Goal: Task Accomplishment & Management: Manage account settings

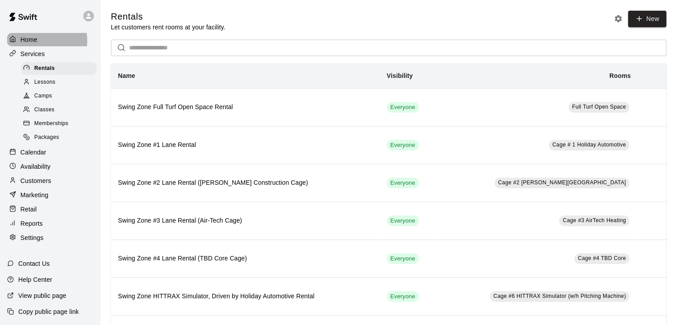
click at [28, 40] on p "Home" at bounding box center [28, 39] width 17 height 9
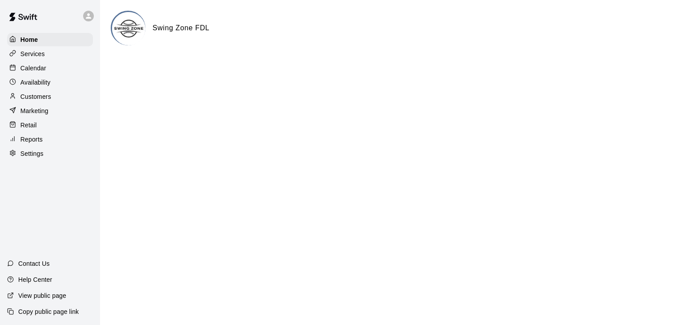
click at [36, 158] on p "Settings" at bounding box center [31, 153] width 23 height 9
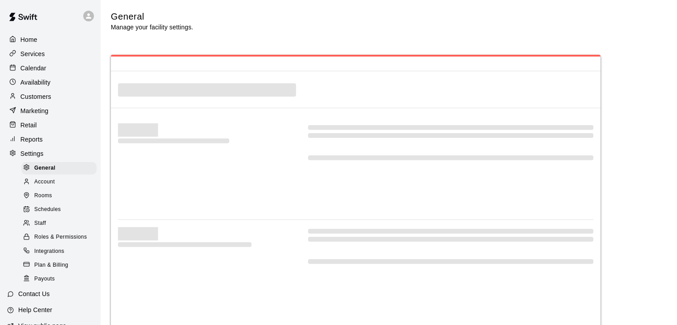
select select "**"
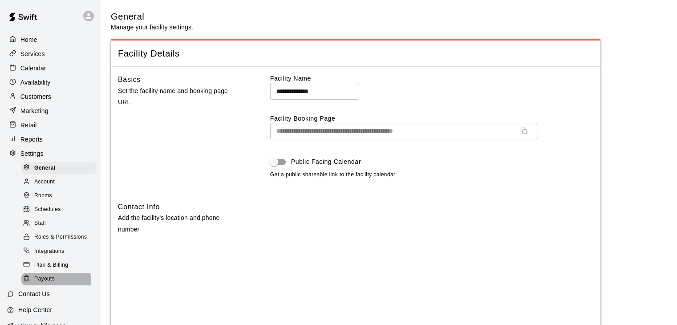
click at [48, 283] on span "Payouts" at bounding box center [44, 278] width 20 height 9
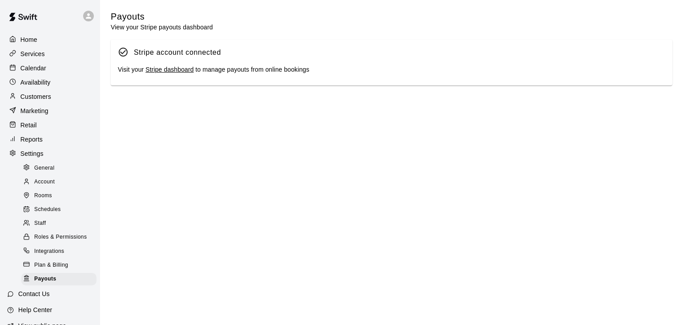
click at [186, 71] on link "Stripe dashboard" at bounding box center [169, 69] width 48 height 7
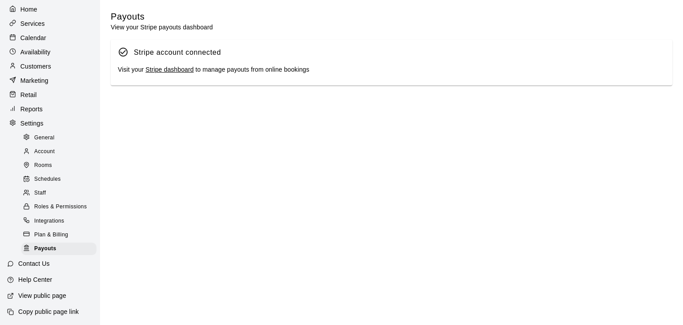
click at [182, 70] on link "Stripe dashboard" at bounding box center [169, 69] width 48 height 7
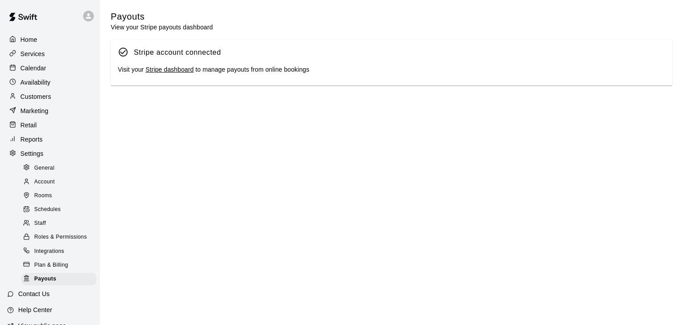
click at [36, 41] on p "Home" at bounding box center [28, 39] width 17 height 9
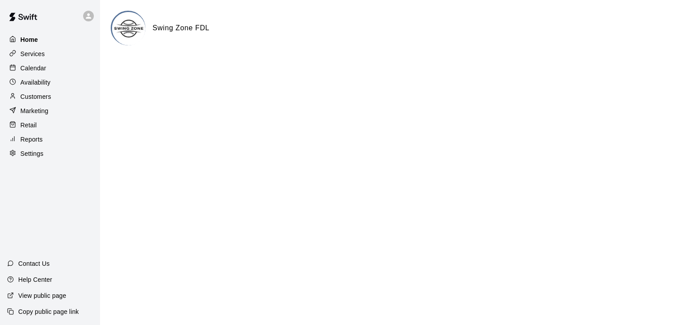
click at [37, 40] on p "Home" at bounding box center [29, 39] width 18 height 9
click at [42, 52] on p "Services" at bounding box center [32, 53] width 24 height 9
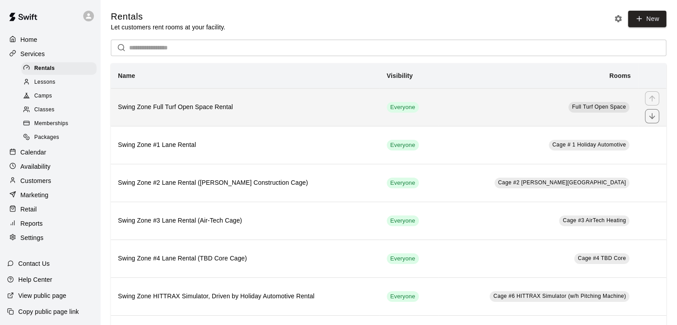
click at [323, 106] on h6 "Swing Zone Full Turf Open Space Rental" at bounding box center [245, 107] width 254 height 10
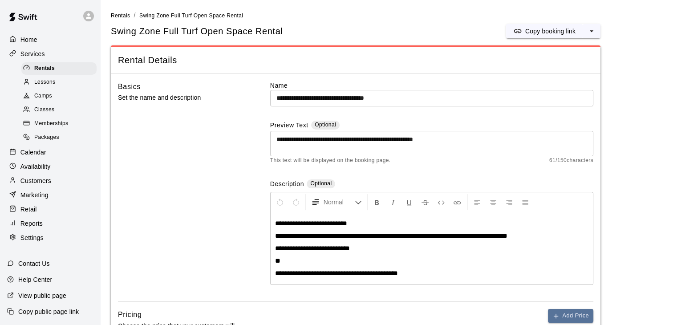
click at [468, 138] on textarea "**********" at bounding box center [431, 144] width 311 height 18
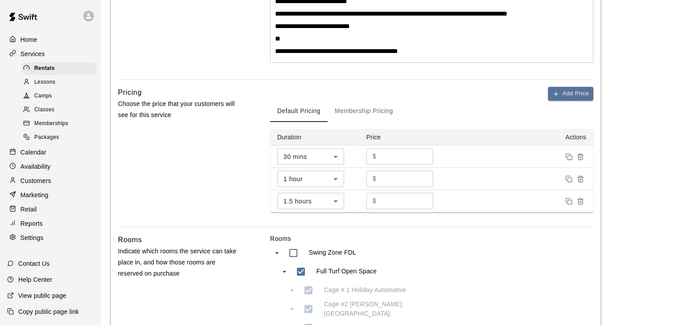
scroll to position [222, 0]
click at [375, 109] on button "Membership Pricing" at bounding box center [363, 110] width 73 height 21
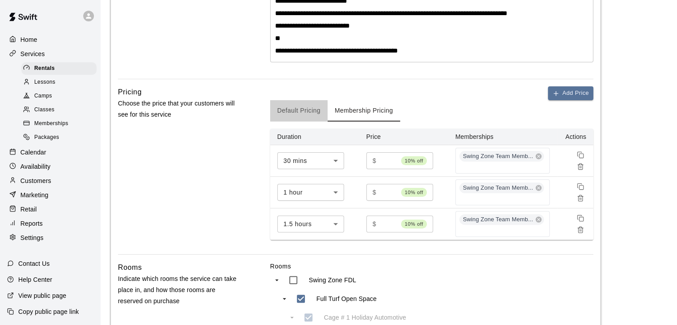
click at [311, 110] on button "Default Pricing" at bounding box center [298, 110] width 57 height 21
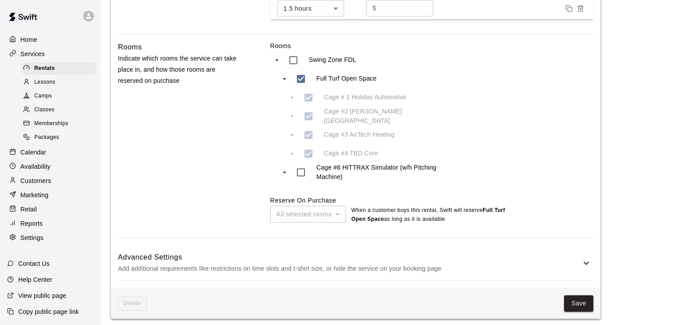
scroll to position [419, 0]
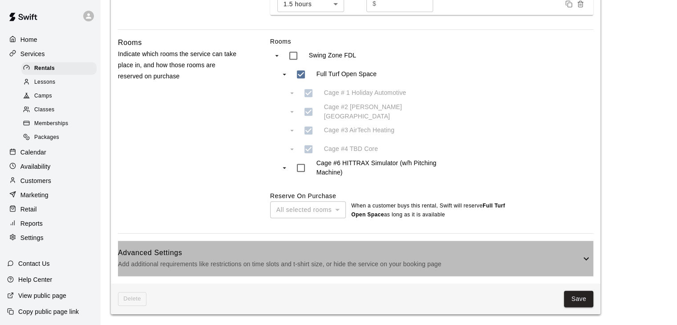
click at [357, 254] on h6 "Advanced Settings" at bounding box center [349, 253] width 463 height 12
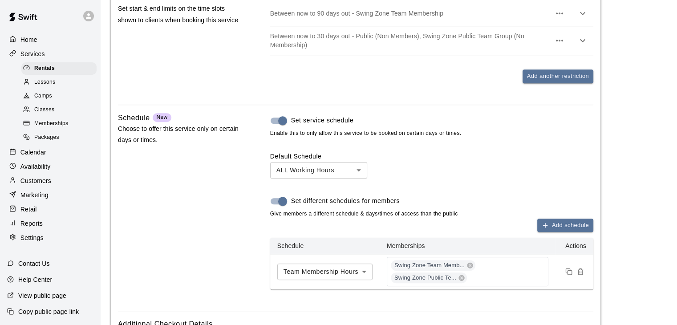
scroll to position [831, 0]
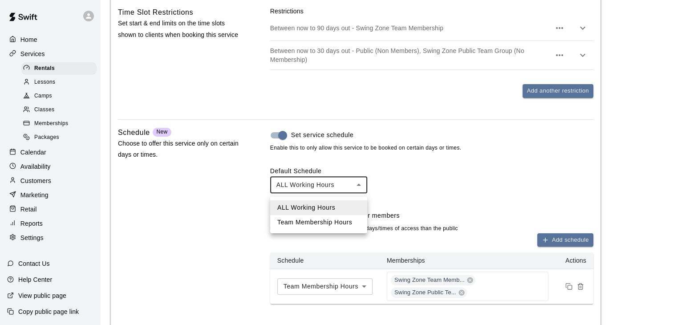
click at [390, 168] on div at bounding box center [341, 162] width 683 height 325
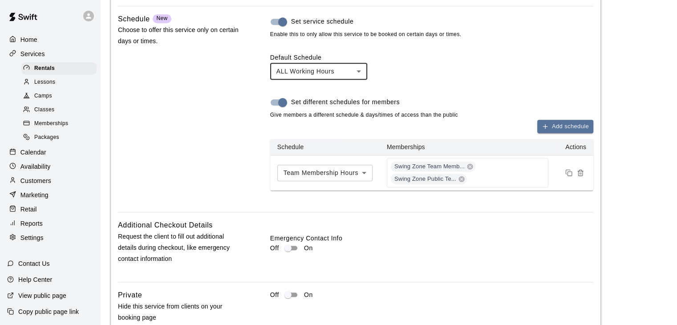
scroll to position [1009, 0]
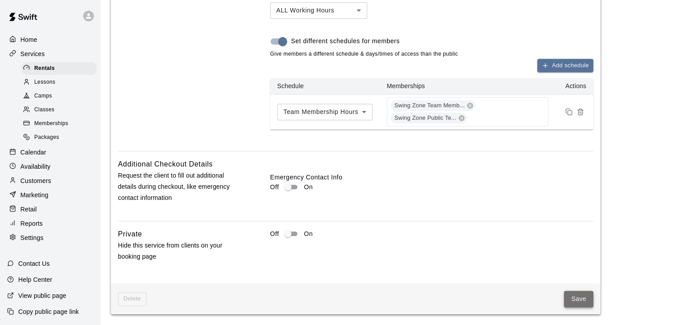
click at [586, 300] on button "Save" at bounding box center [578, 298] width 29 height 16
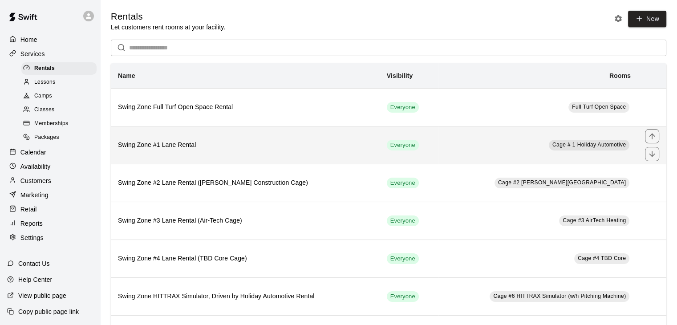
click at [252, 146] on h6 "Swing Zone #1 Lane Rental" at bounding box center [245, 145] width 254 height 10
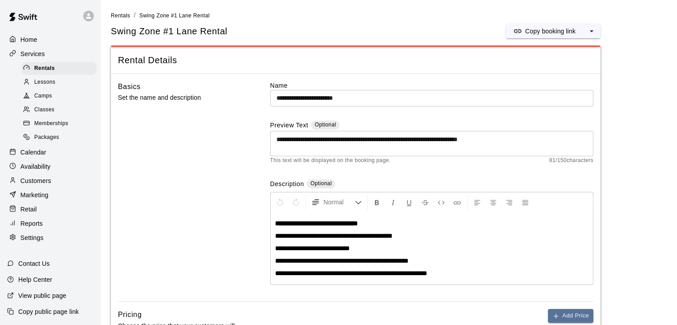
click at [530, 142] on textarea "**********" at bounding box center [431, 144] width 311 height 18
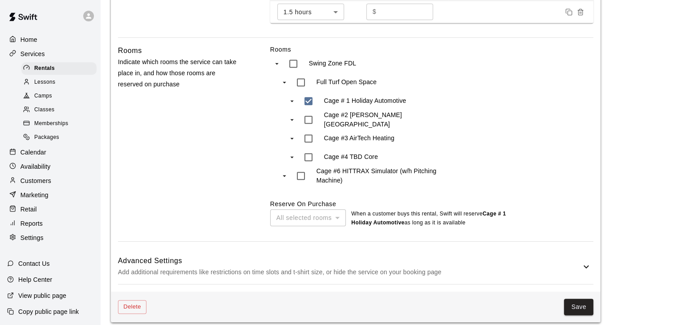
scroll to position [419, 0]
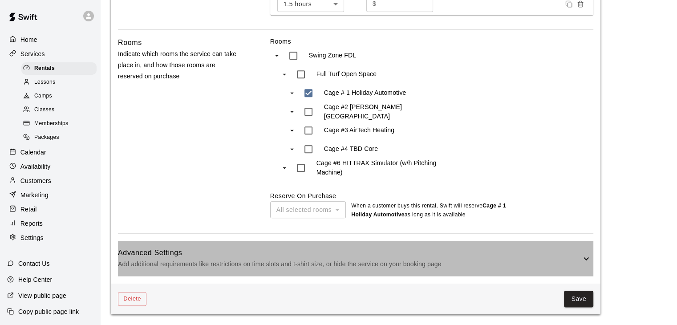
click at [413, 255] on h6 "Advanced Settings" at bounding box center [349, 253] width 463 height 12
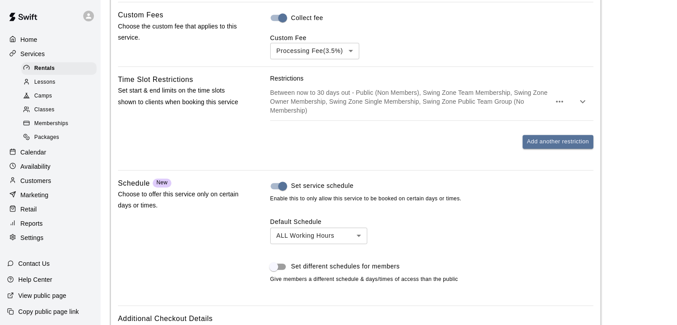
scroll to position [775, 0]
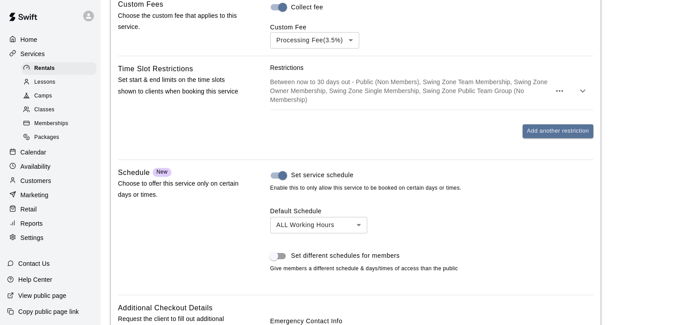
click at [558, 92] on icon "button" at bounding box center [559, 90] width 11 height 11
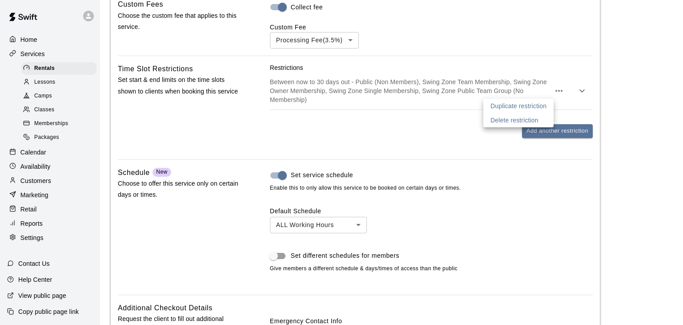
click at [561, 73] on div at bounding box center [341, 162] width 683 height 325
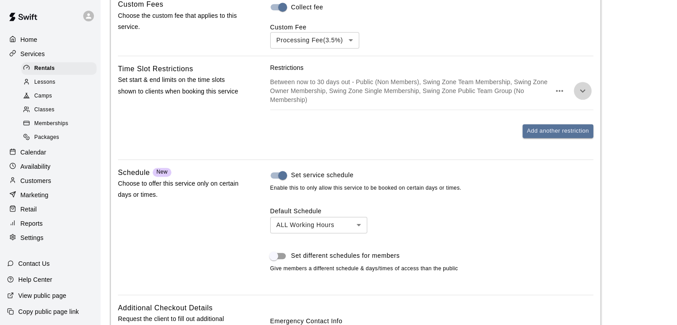
click at [586, 92] on icon "button" at bounding box center [582, 90] width 11 height 11
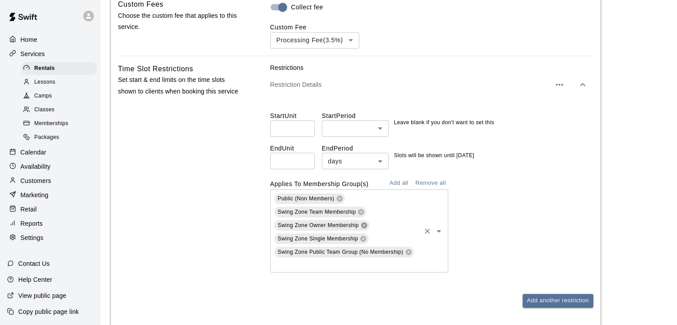
click at [364, 228] on icon at bounding box center [364, 225] width 6 height 6
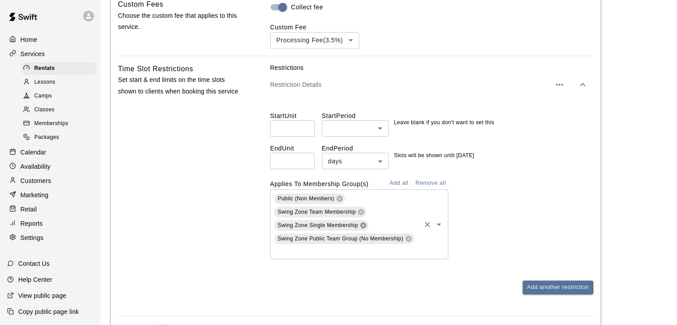
click at [363, 228] on icon at bounding box center [363, 225] width 6 height 6
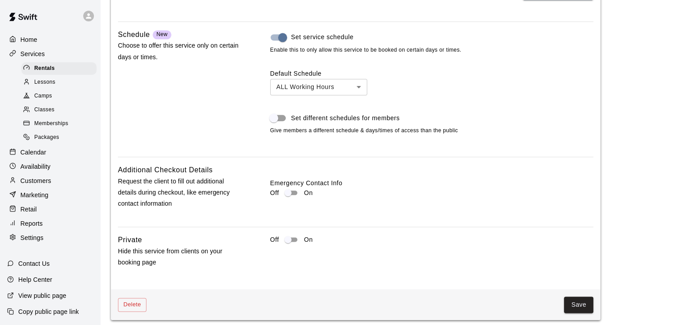
scroll to position [1065, 0]
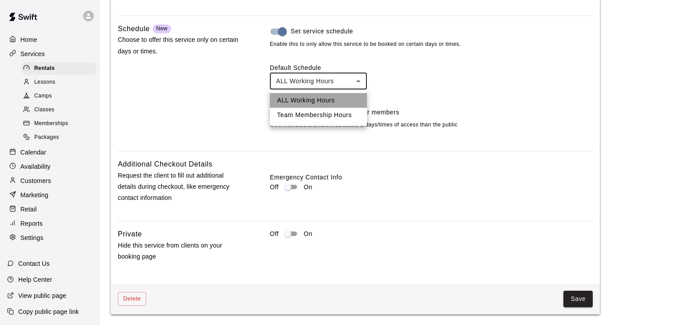
click at [338, 95] on li "ALL Working Hours" at bounding box center [318, 100] width 97 height 15
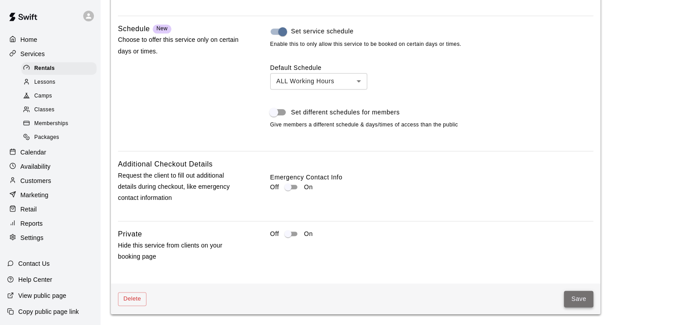
click at [575, 299] on button "Save" at bounding box center [578, 298] width 29 height 16
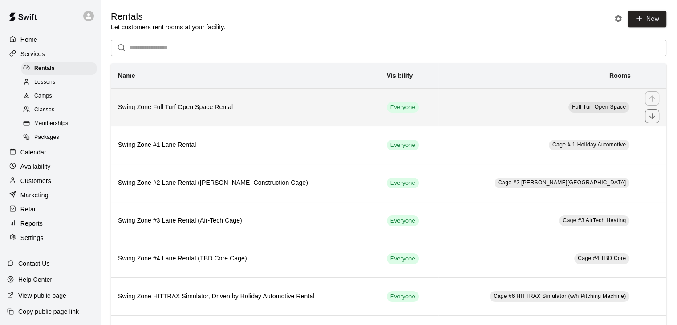
click at [205, 109] on h6 "Swing Zone Full Turf Open Space Rental" at bounding box center [245, 107] width 254 height 10
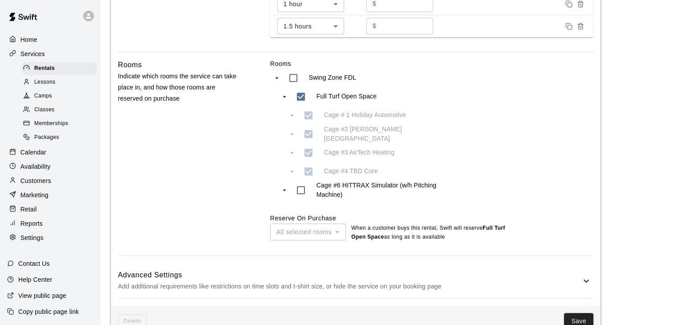
scroll to position [419, 0]
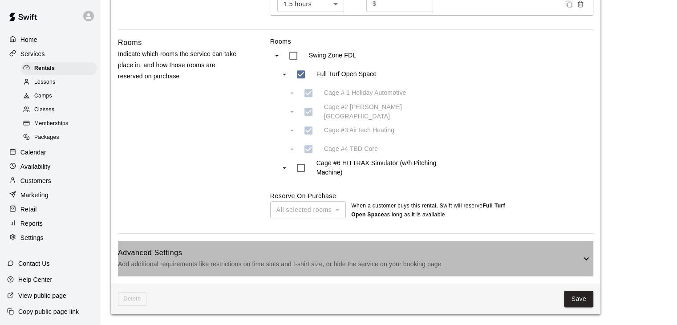
click at [311, 260] on p "Add additional requirements like restrictions on time slots and t-shirt size, o…" at bounding box center [349, 263] width 463 height 11
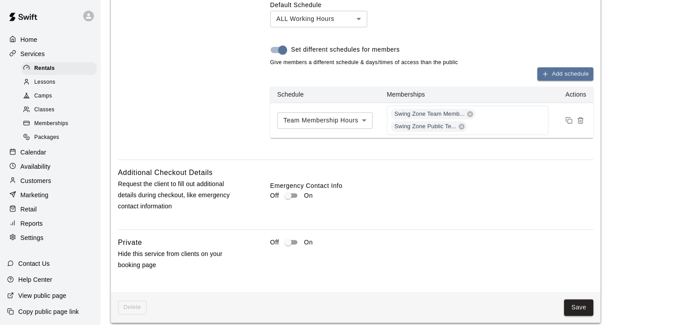
scroll to position [1009, 0]
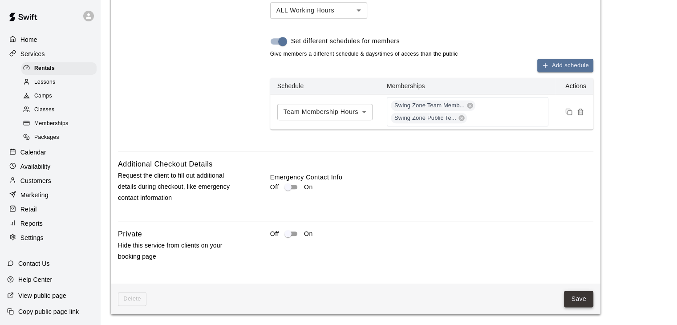
click at [574, 298] on button "Save" at bounding box center [578, 298] width 29 height 16
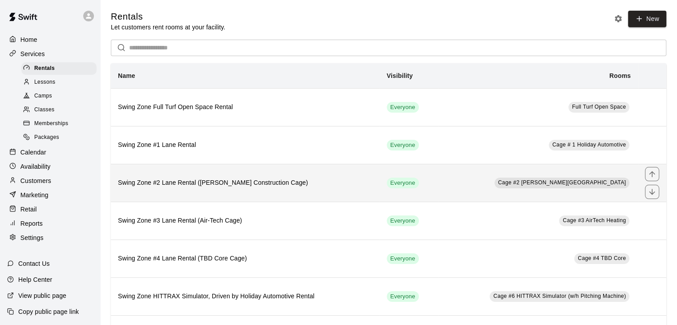
click at [300, 186] on h6 "Swing Zone #2 Lane Rental ([PERSON_NAME] Construction Cage)" at bounding box center [245, 183] width 254 height 10
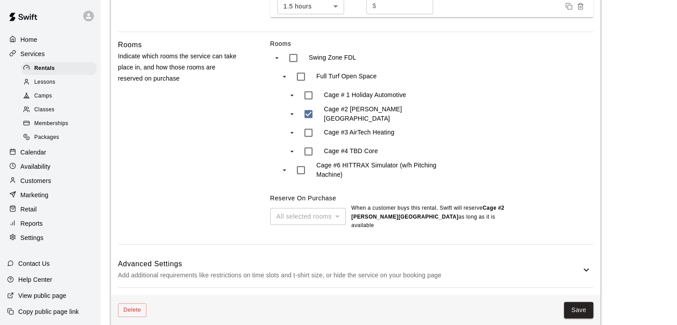
scroll to position [419, 0]
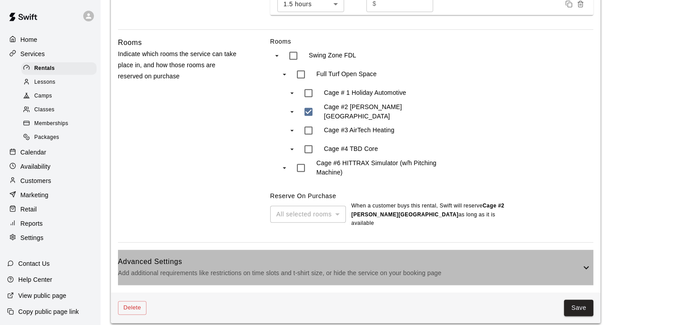
click at [383, 256] on h6 "Advanced Settings" at bounding box center [349, 262] width 463 height 12
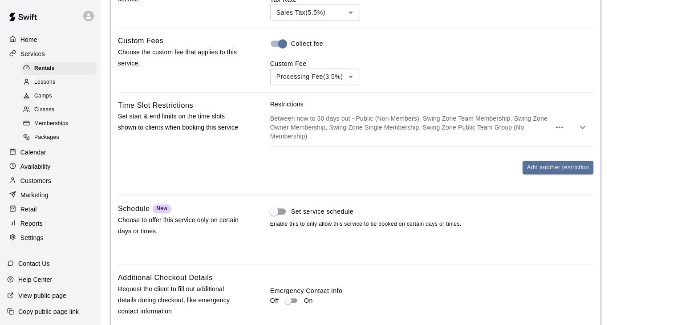
scroll to position [775, 0]
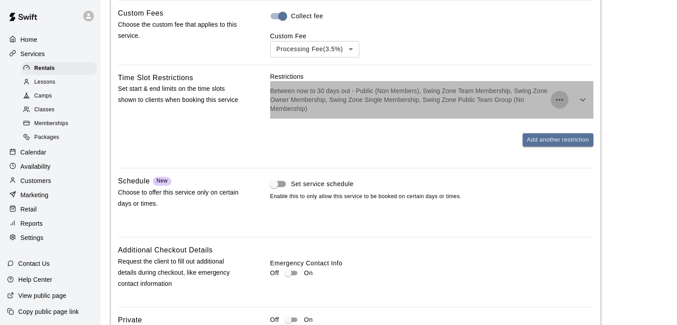
click at [558, 94] on icon "button" at bounding box center [559, 99] width 11 height 11
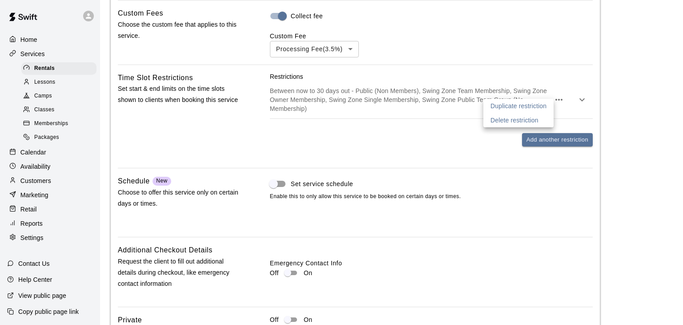
click at [559, 83] on div at bounding box center [341, 162] width 683 height 325
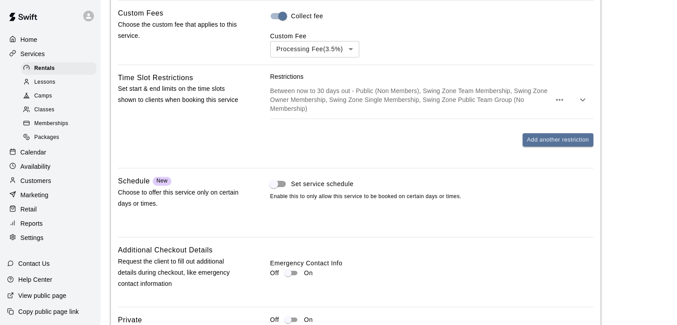
click at [583, 98] on icon "button" at bounding box center [582, 99] width 5 height 3
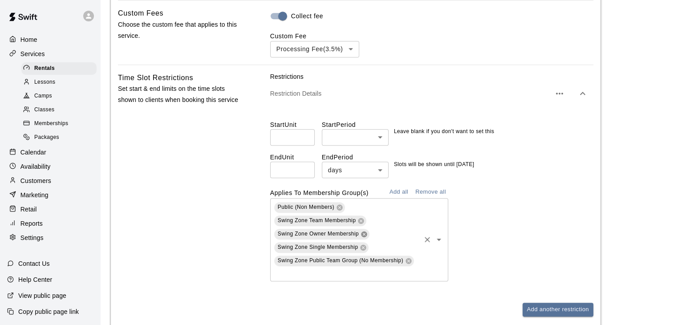
click at [363, 231] on icon at bounding box center [364, 234] width 6 height 6
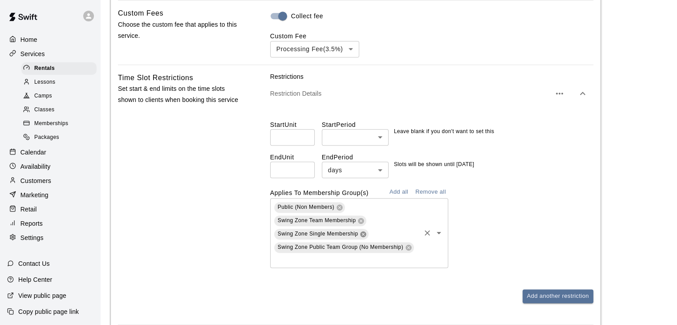
click at [363, 231] on icon at bounding box center [363, 234] width 6 height 6
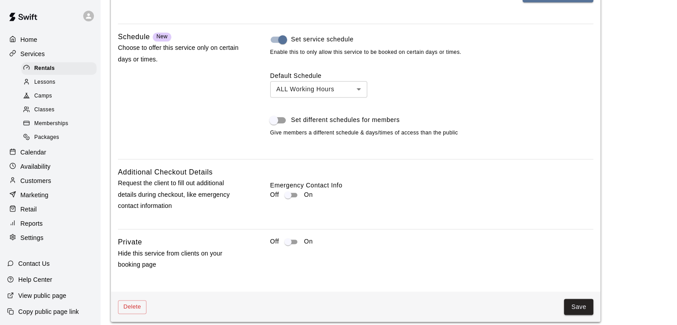
scroll to position [1065, 0]
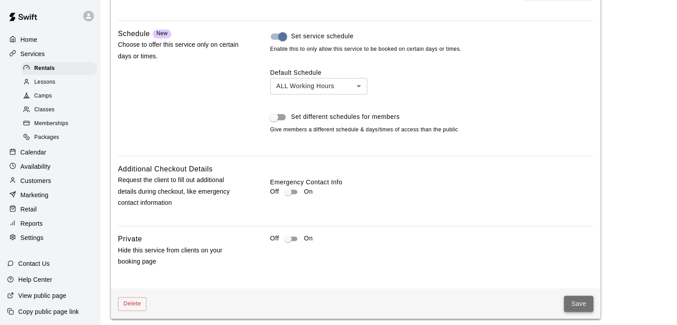
click at [584, 299] on button "Save" at bounding box center [578, 303] width 29 height 16
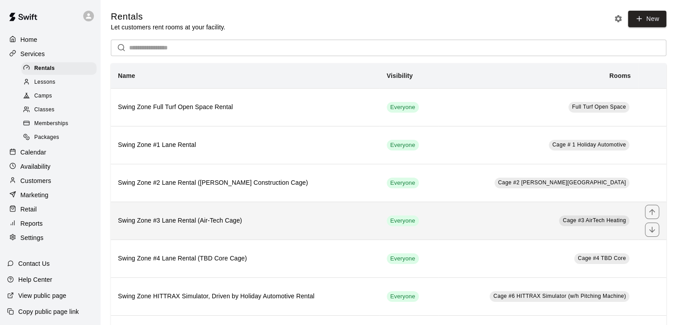
click at [224, 218] on h6 "Swing Zone #3 Lane Rental (Air-Tech Cage)" at bounding box center [245, 221] width 254 height 10
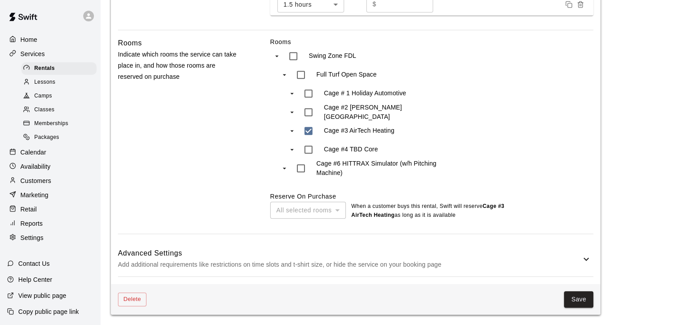
scroll to position [419, 0]
click at [436, 259] on p "Add additional requirements like restrictions on time slots and t-shirt size, o…" at bounding box center [349, 263] width 463 height 11
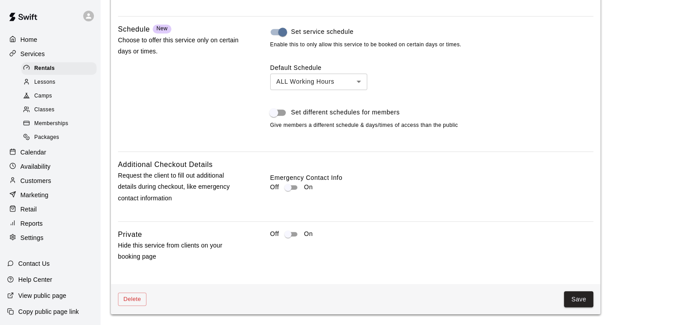
scroll to position [913, 0]
click at [572, 301] on button "Save" at bounding box center [578, 299] width 29 height 16
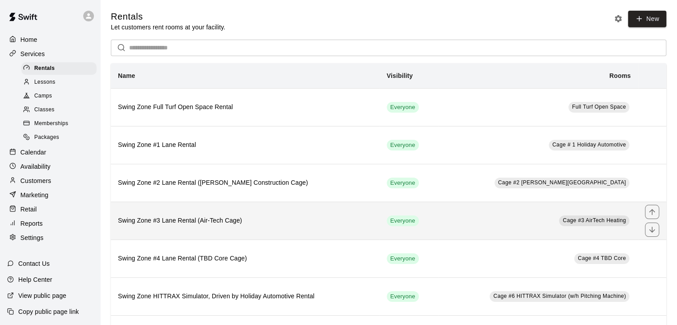
click at [317, 217] on h6 "Swing Zone #3 Lane Rental (Air-Tech Cage)" at bounding box center [245, 221] width 254 height 10
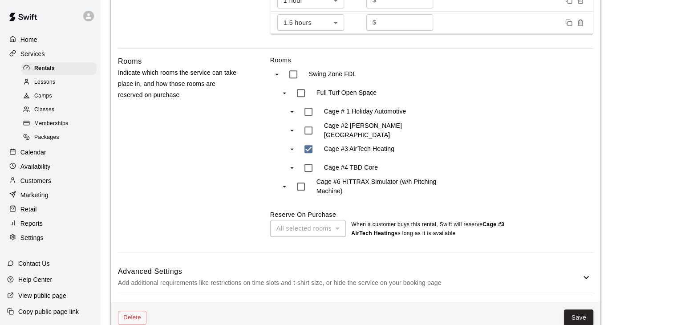
scroll to position [419, 0]
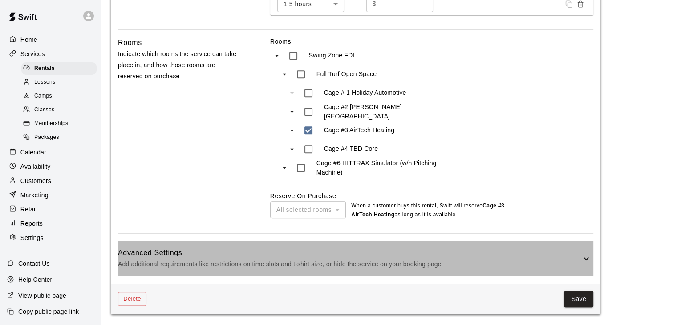
click at [427, 254] on h6 "Advanced Settings" at bounding box center [349, 253] width 463 height 12
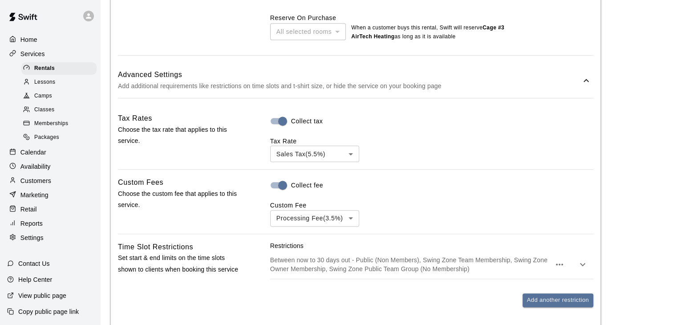
scroll to position [730, 0]
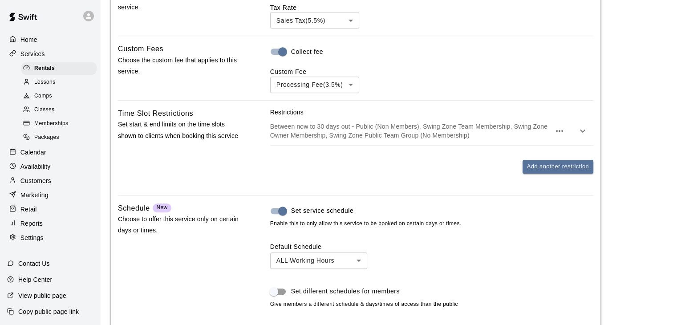
click at [557, 134] on icon "button" at bounding box center [559, 130] width 11 height 11
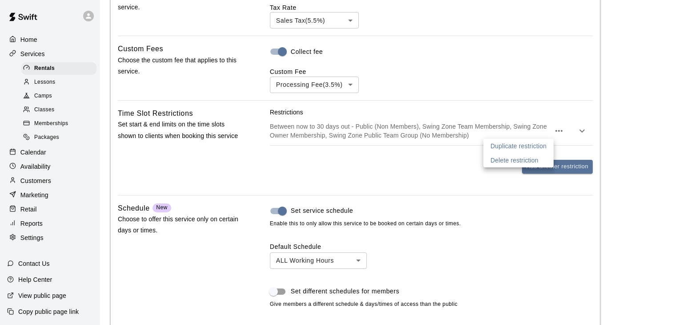
click at [551, 118] on div at bounding box center [341, 162] width 683 height 325
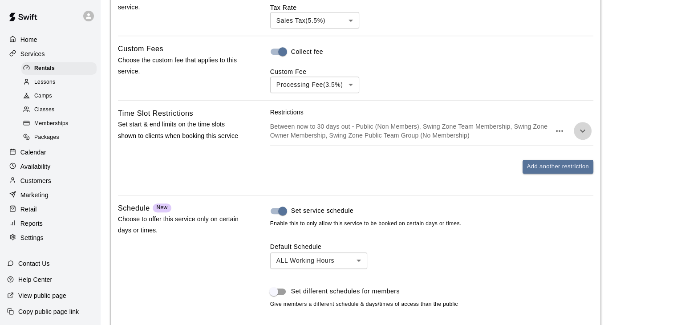
click at [584, 136] on icon "button" at bounding box center [582, 130] width 11 height 11
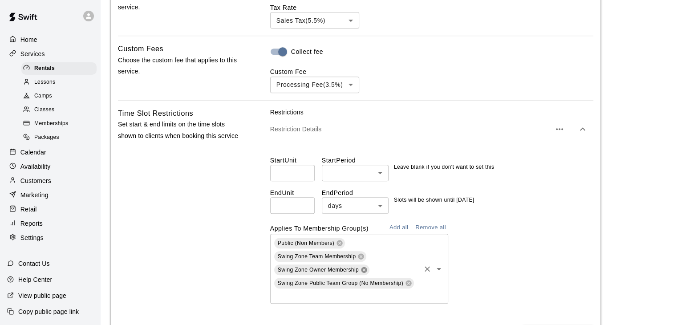
click at [363, 271] on icon at bounding box center [364, 269] width 6 height 6
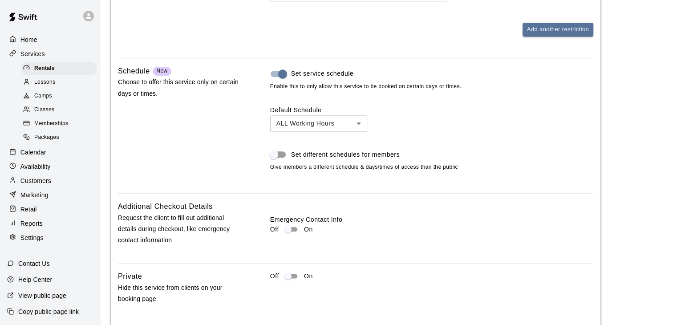
scroll to position [1065, 0]
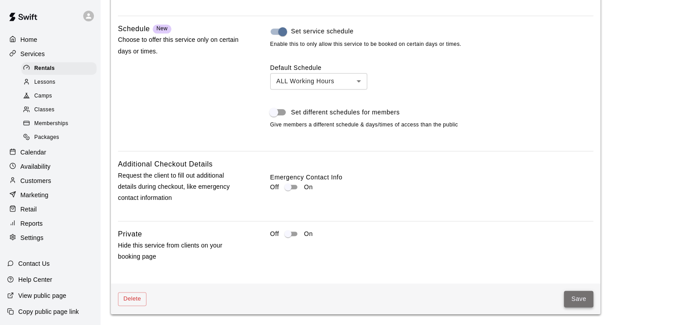
click at [569, 296] on button "Save" at bounding box center [578, 298] width 29 height 16
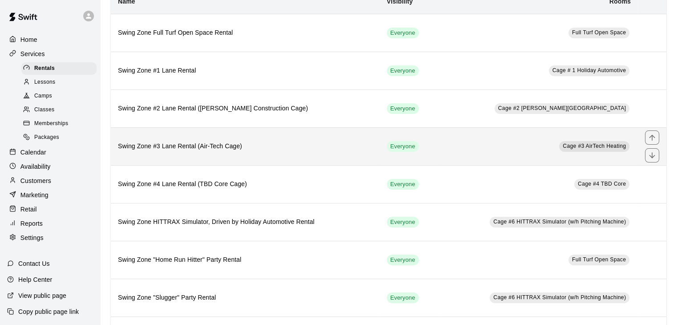
scroll to position [89, 0]
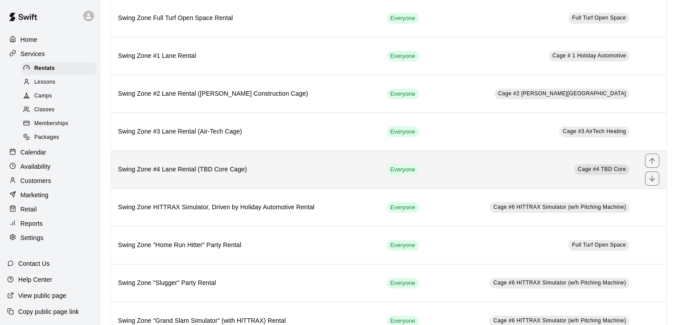
click at [262, 169] on h6 "Swing Zone #4 Lane Rental (TBD Core Cage)" at bounding box center [245, 170] width 254 height 10
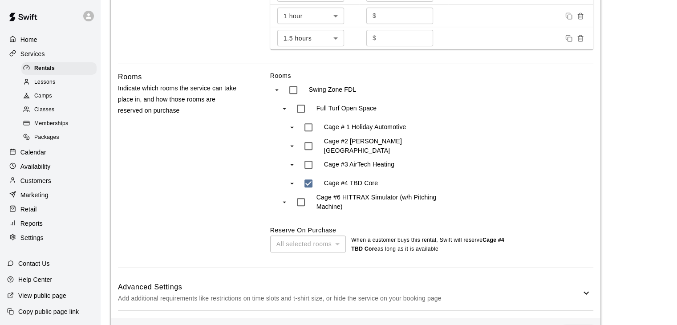
scroll to position [419, 0]
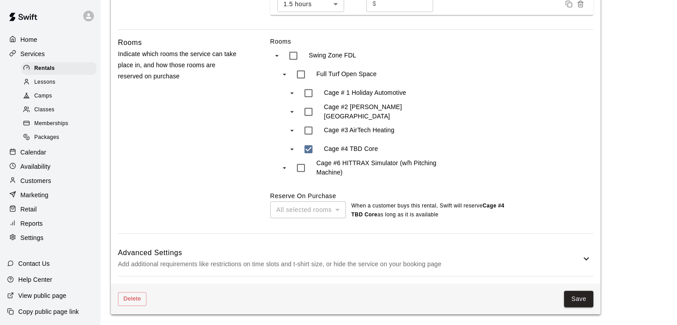
click at [407, 263] on p "Add additional requirements like restrictions on time slots and t-shirt size, o…" at bounding box center [349, 263] width 463 height 11
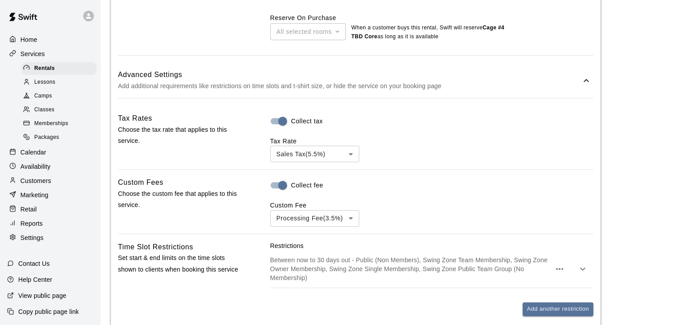
scroll to position [642, 0]
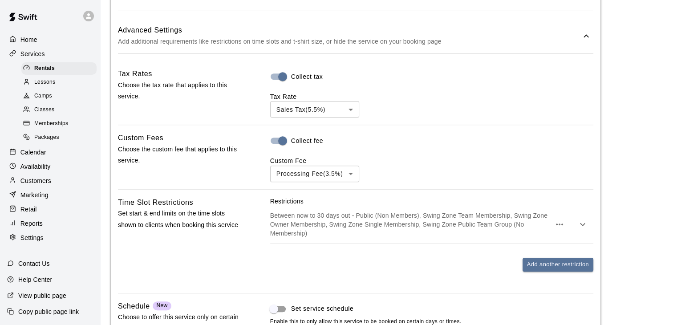
click at [558, 226] on icon "button" at bounding box center [559, 224] width 11 height 11
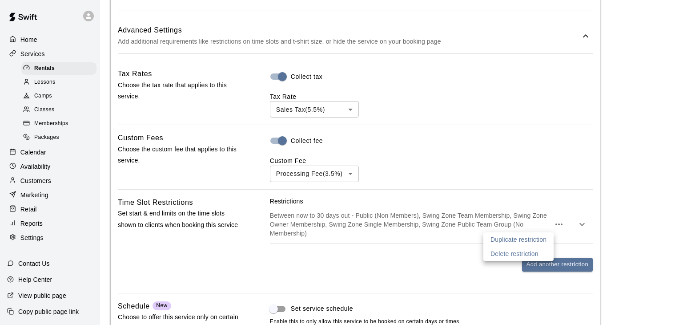
click at [553, 209] on div at bounding box center [341, 162] width 683 height 325
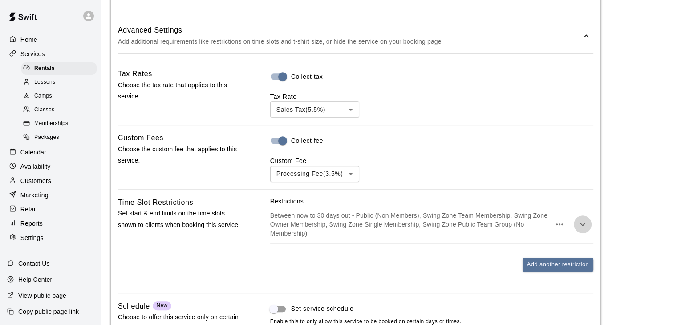
click at [583, 226] on icon "button" at bounding box center [582, 223] width 5 height 3
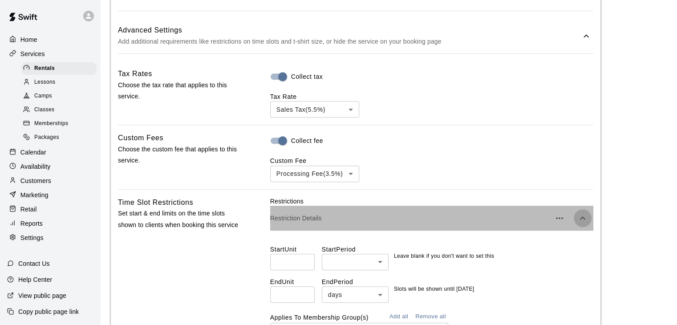
click at [589, 220] on button "button" at bounding box center [582, 218] width 18 height 18
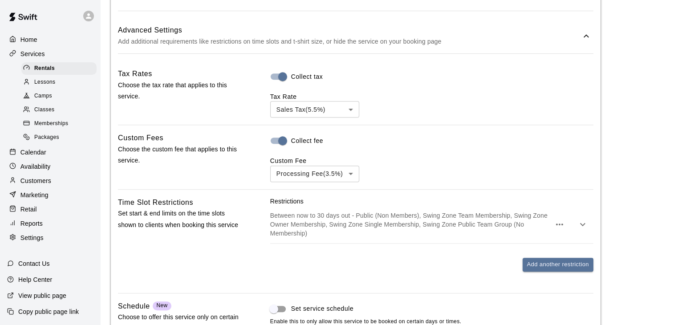
click at [583, 225] on icon "button" at bounding box center [582, 224] width 11 height 11
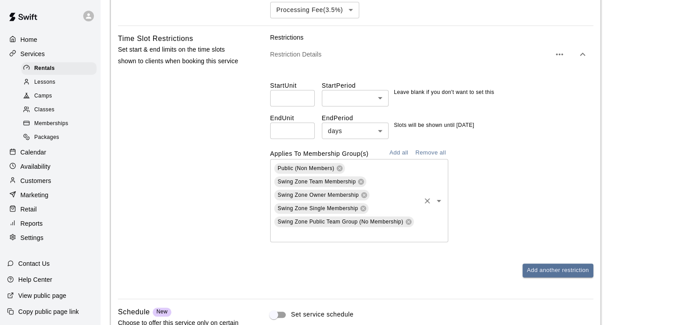
scroll to position [819, 0]
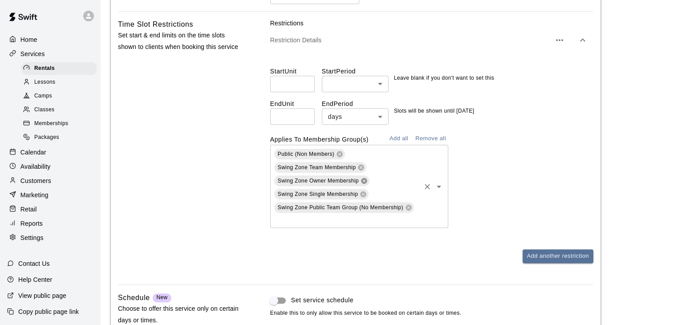
click at [364, 183] on icon at bounding box center [363, 180] width 7 height 7
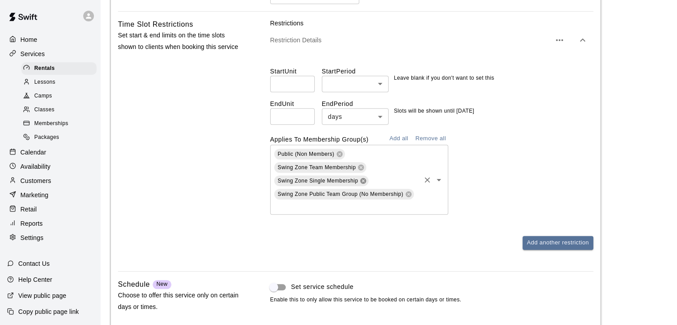
click at [364, 183] on icon at bounding box center [363, 181] width 6 height 6
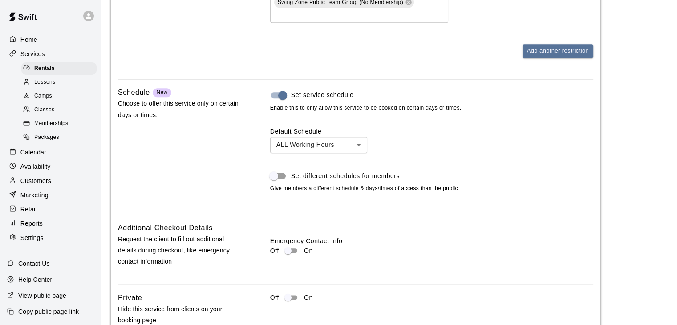
scroll to position [1065, 0]
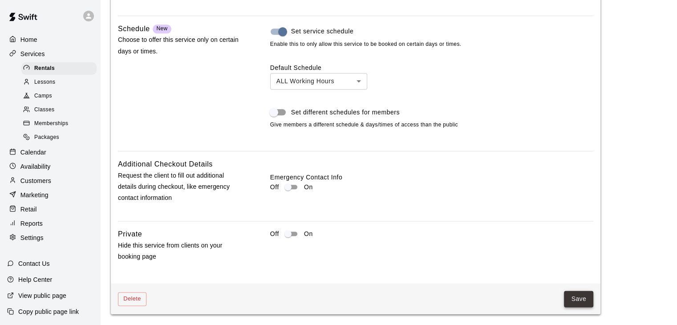
click at [572, 298] on button "Save" at bounding box center [578, 298] width 29 height 16
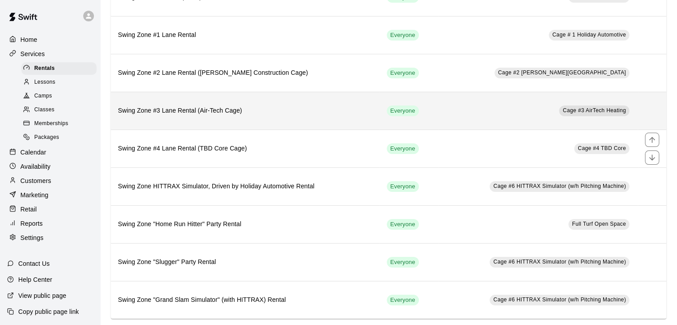
scroll to position [119, 0]
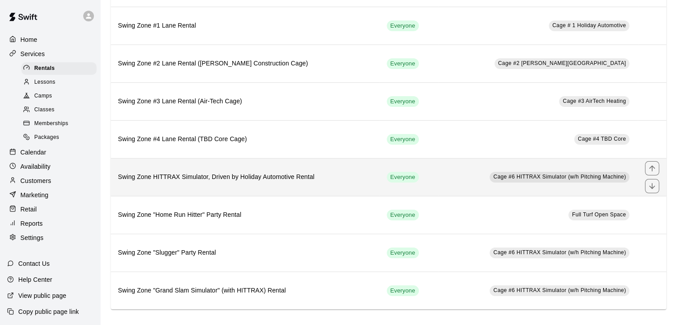
click at [315, 173] on h6 "Swing Zone HITTRAX Simulator, Driven by Holiday Automotive Rental" at bounding box center [245, 177] width 254 height 10
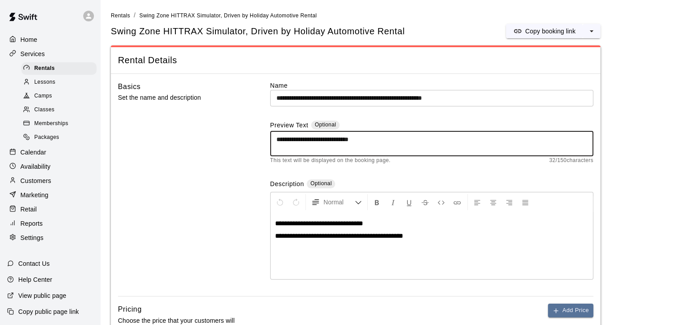
click at [391, 141] on textarea "**********" at bounding box center [431, 144] width 311 height 18
click at [418, 234] on p "**********" at bounding box center [431, 235] width 313 height 9
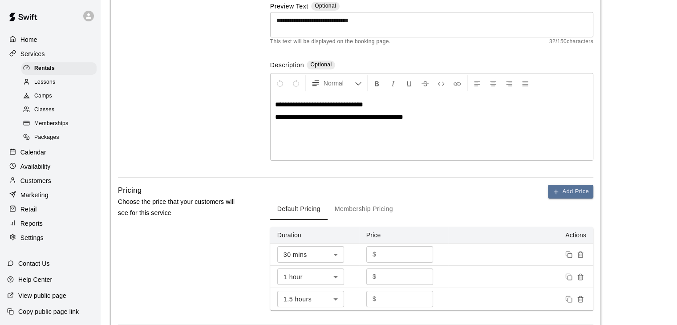
scroll to position [133, 0]
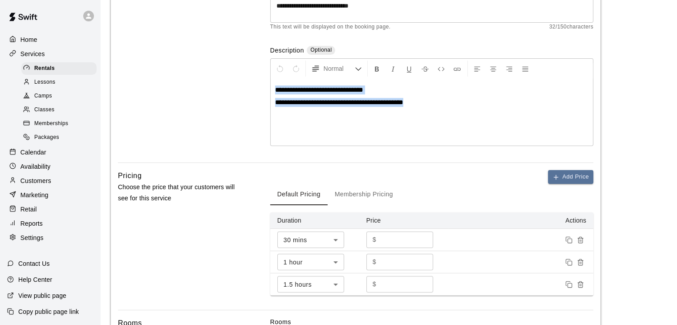
drag, startPoint x: 429, startPoint y: 106, endPoint x: 279, endPoint y: 86, distance: 150.8
click at [273, 86] on div "**********" at bounding box center [431, 112] width 322 height 67
click at [375, 71] on icon "Format Bold" at bounding box center [377, 69] width 8 height 8
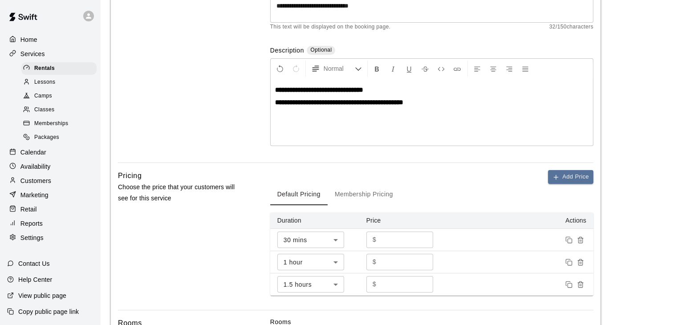
click at [463, 118] on p at bounding box center [431, 114] width 313 height 9
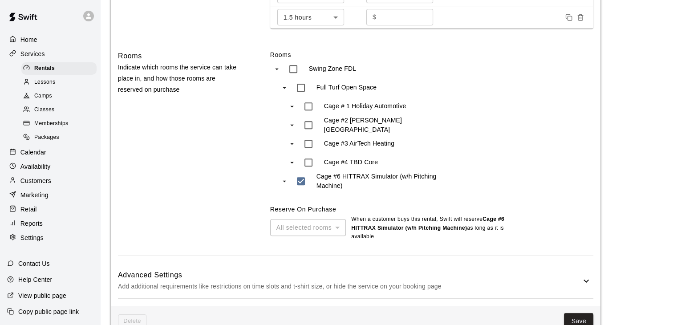
scroll to position [423, 0]
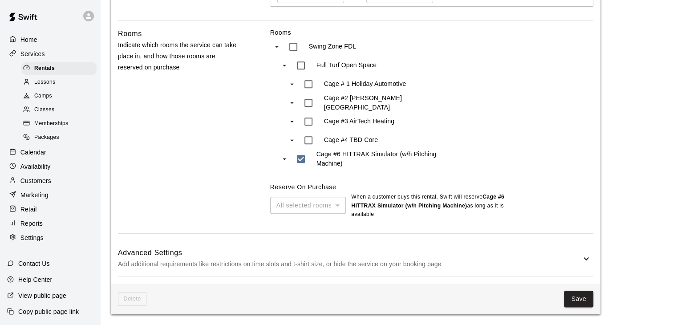
click at [420, 258] on p "Add additional requirements like restrictions on time slots and t-shirt size, o…" at bounding box center [349, 263] width 463 height 11
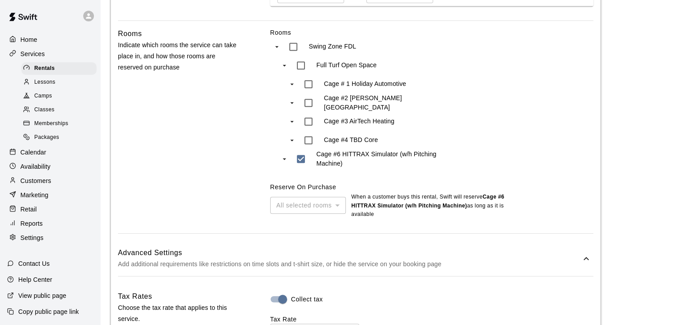
click at [325, 202] on div "All selected rooms" at bounding box center [308, 205] width 76 height 16
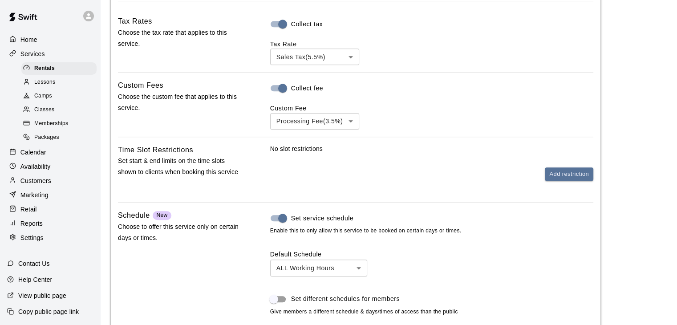
scroll to position [710, 0]
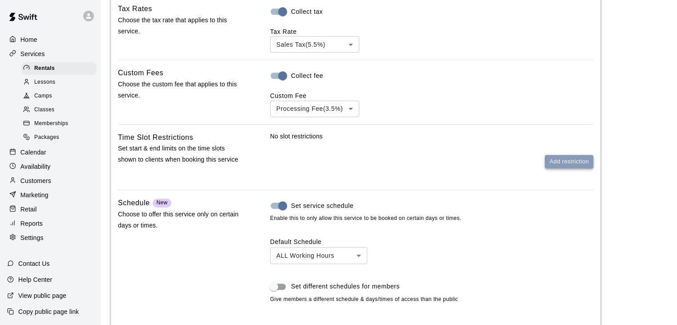
click at [566, 162] on button "Add restriction" at bounding box center [569, 162] width 48 height 14
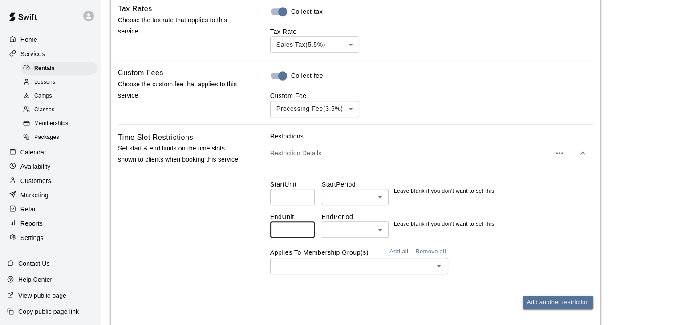
click at [299, 231] on input "number" at bounding box center [292, 229] width 44 height 16
click at [304, 232] on input "*" at bounding box center [292, 229] width 44 height 16
click at [304, 230] on input "**" at bounding box center [292, 229] width 44 height 16
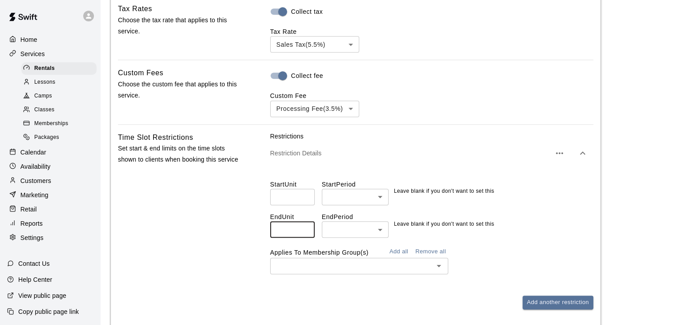
click at [304, 230] on input "**" at bounding box center [292, 229] width 44 height 16
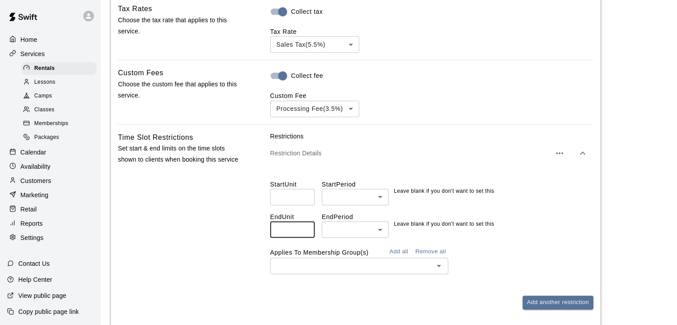
click at [304, 230] on input "**" at bounding box center [292, 229] width 44 height 16
type input "**"
click at [304, 230] on input "**" at bounding box center [292, 229] width 44 height 16
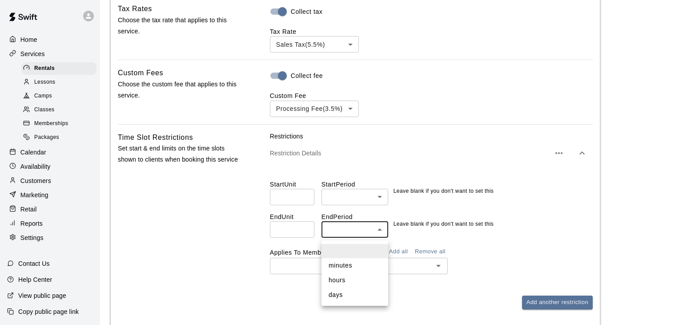
click at [358, 280] on li "hours" at bounding box center [355, 280] width 67 height 15
click at [356, 293] on li "days" at bounding box center [355, 294] width 67 height 15
type input "****"
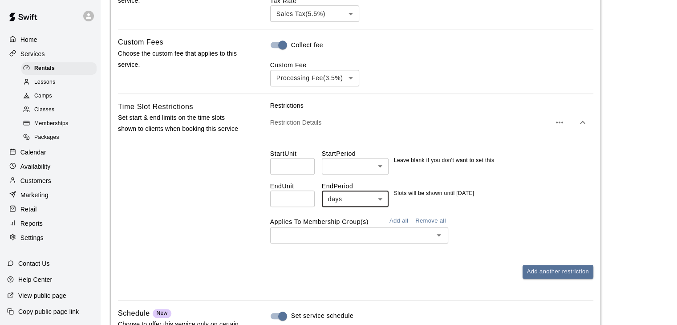
scroll to position [754, 0]
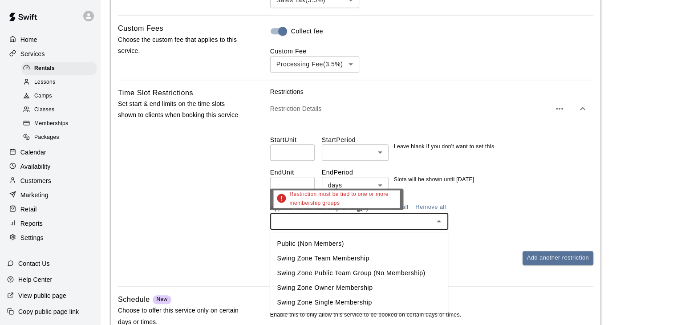
click at [414, 224] on input "text" at bounding box center [352, 221] width 158 height 11
click at [382, 241] on li "Public (Non Members)" at bounding box center [359, 243] width 178 height 15
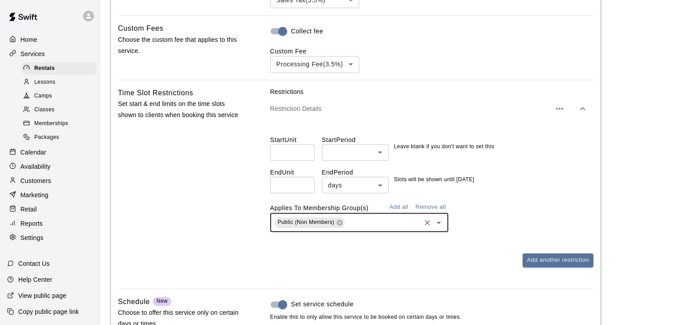
click at [411, 226] on input "text" at bounding box center [382, 222] width 73 height 11
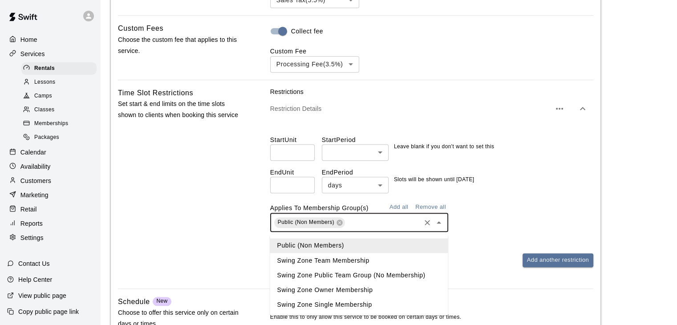
click at [367, 259] on li "Swing Zone Team Membership" at bounding box center [359, 260] width 178 height 15
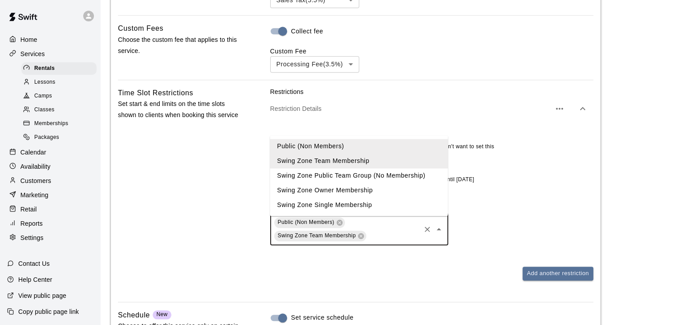
click at [384, 237] on input "text" at bounding box center [392, 235] width 51 height 11
click at [379, 173] on li "Swing Zone Public Team Group (No Membership)" at bounding box center [359, 175] width 178 height 15
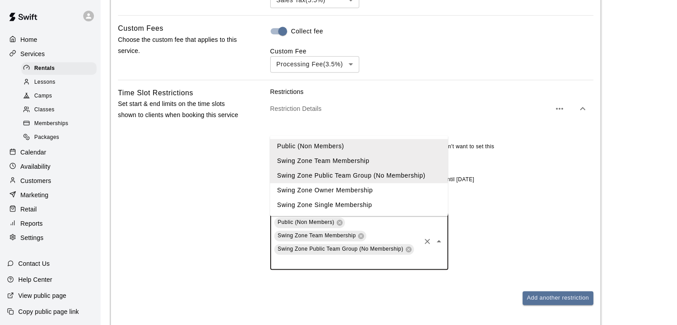
click at [373, 267] on input "text" at bounding box center [346, 261] width 146 height 11
click at [573, 199] on div "Start Unit ​ Start Period ​ ​ Leave blank if you don't want to set this End Uni…" at bounding box center [431, 199] width 323 height 156
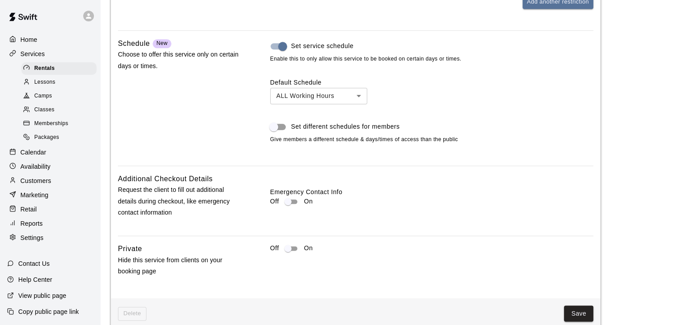
scroll to position [1069, 0]
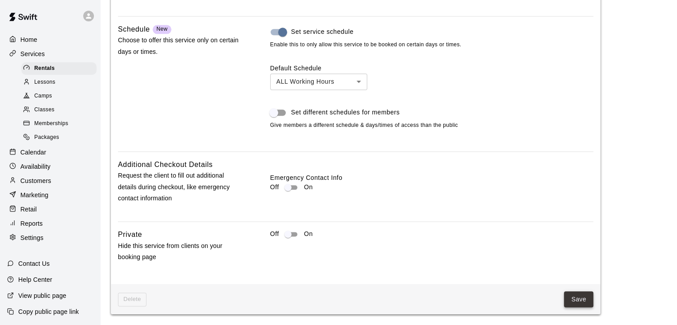
click at [580, 296] on button "Save" at bounding box center [578, 299] width 29 height 16
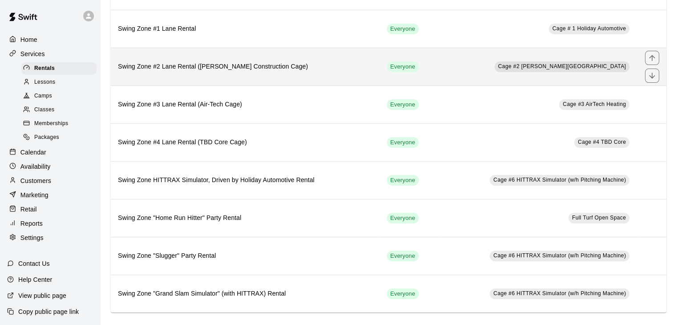
scroll to position [119, 0]
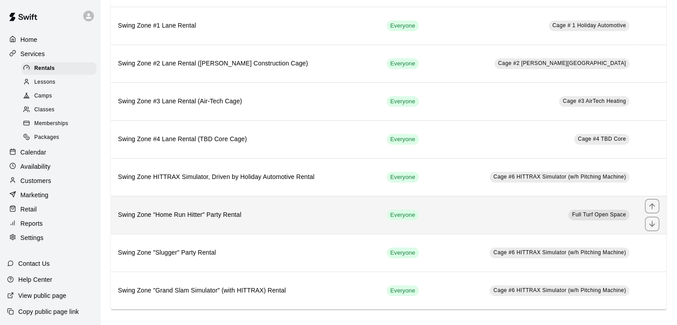
click at [247, 216] on h6 "Swing Zone "Home Run Hitter" Party Rental" at bounding box center [245, 215] width 254 height 10
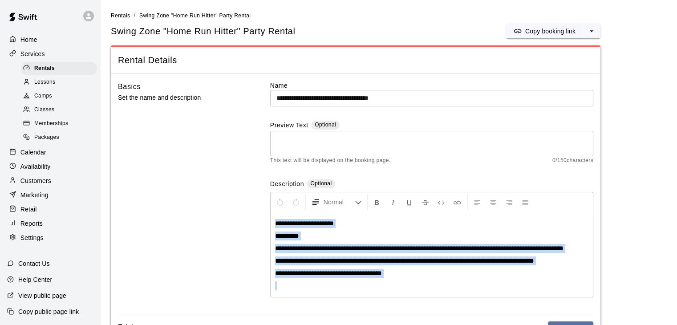
drag, startPoint x: 276, startPoint y: 222, endPoint x: 487, endPoint y: 307, distance: 227.8
click at [487, 297] on div "**********" at bounding box center [431, 254] width 322 height 85
click at [378, 202] on icon "Format Bold" at bounding box center [377, 202] width 8 height 8
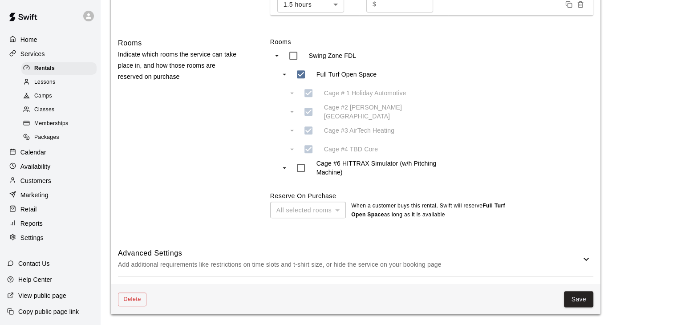
scroll to position [405, 0]
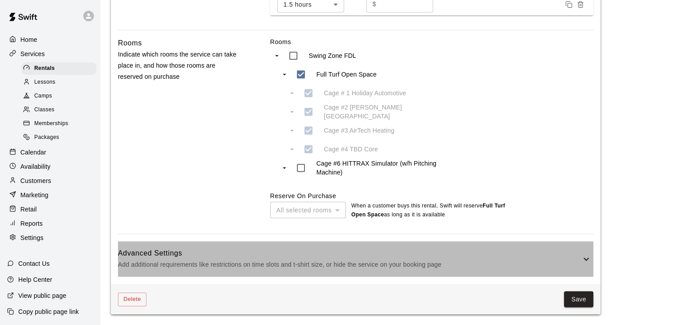
click at [430, 259] on p "Add additional requirements like restrictions on time slots and t-shirt size, o…" at bounding box center [349, 264] width 463 height 11
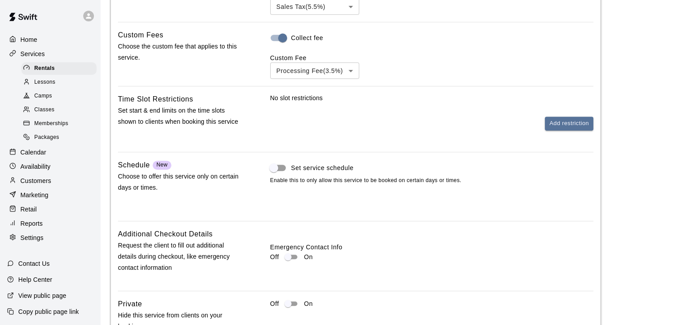
scroll to position [717, 0]
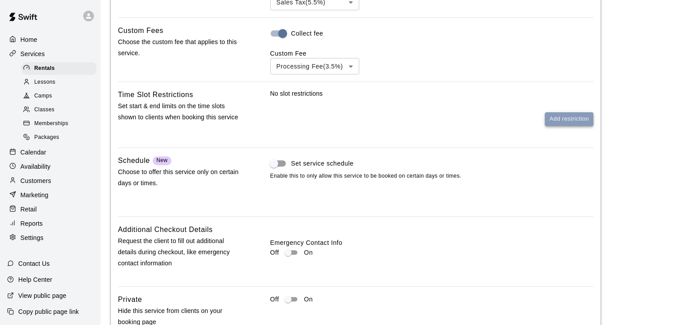
click at [552, 126] on button "Add restriction" at bounding box center [569, 119] width 48 height 14
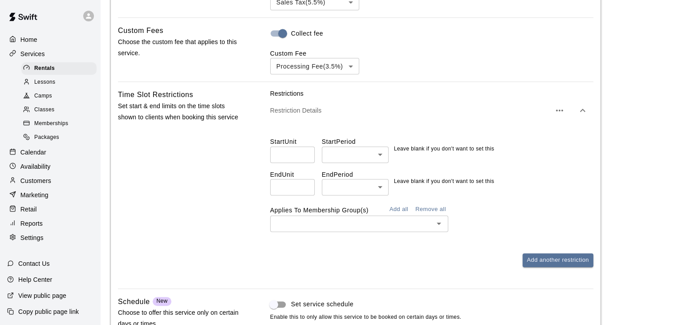
type input "*"
click at [304, 195] on input "*" at bounding box center [292, 187] width 44 height 16
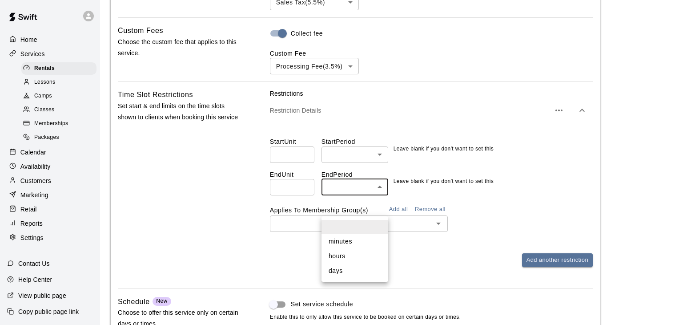
click at [349, 267] on li "days" at bounding box center [355, 270] width 67 height 15
type input "****"
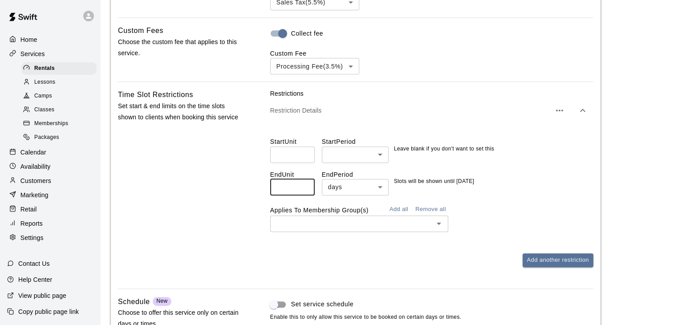
click at [306, 195] on input "**" at bounding box center [292, 187] width 44 height 16
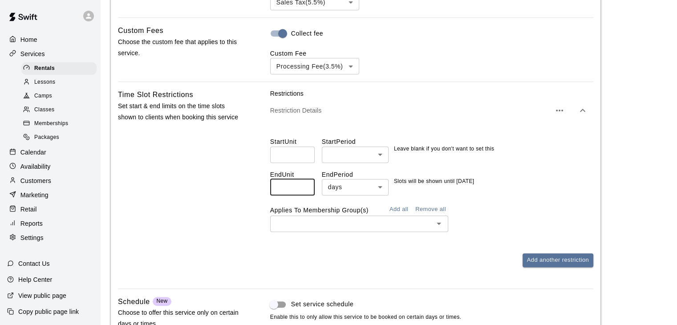
click at [304, 195] on input "**" at bounding box center [292, 187] width 44 height 16
type input "**"
click at [304, 195] on input "**" at bounding box center [292, 187] width 44 height 16
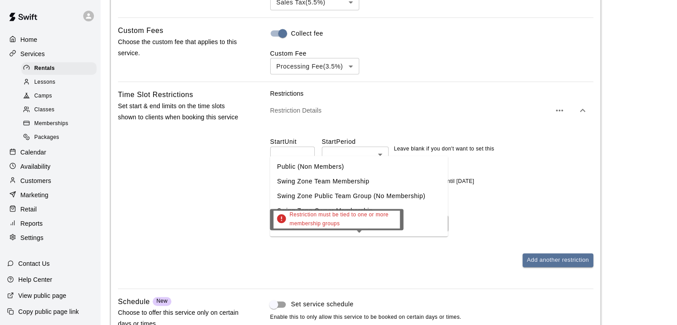
click at [387, 229] on input "text" at bounding box center [352, 223] width 158 height 11
click at [438, 229] on icon "Close" at bounding box center [438, 223] width 11 height 11
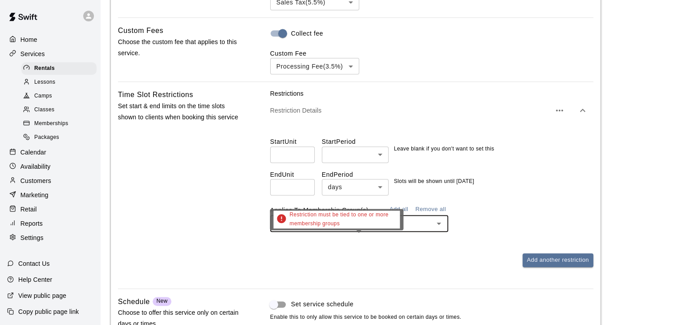
click at [438, 229] on icon "Open" at bounding box center [438, 223] width 11 height 11
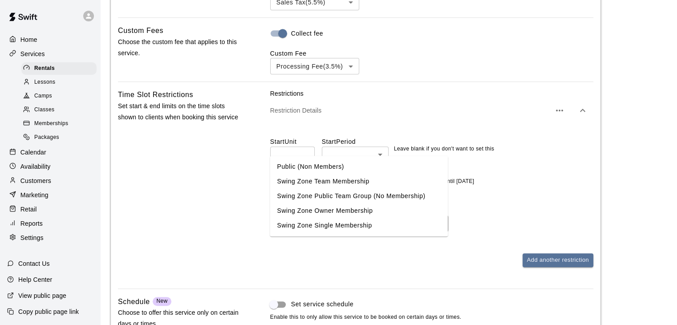
click at [340, 166] on li "Public (Non Members)" at bounding box center [359, 166] width 178 height 15
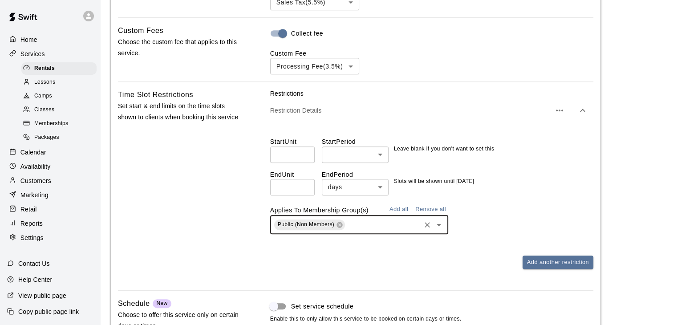
click at [440, 230] on icon "Open" at bounding box center [438, 224] width 11 height 11
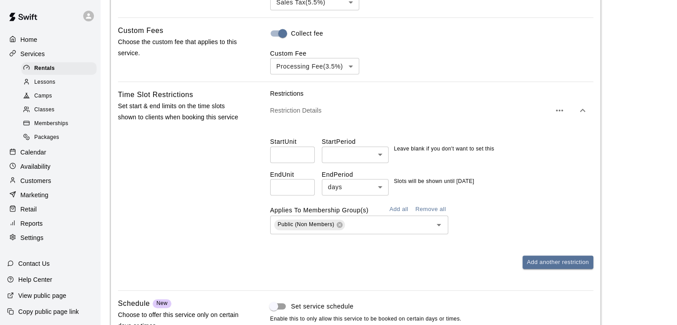
click at [533, 195] on div "End Unit ** ​ End Period days **** ​ Slots will be shown until 30 days from now" at bounding box center [431, 179] width 323 height 32
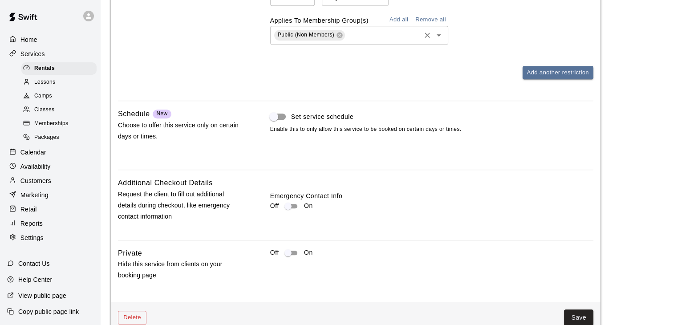
scroll to position [939, 0]
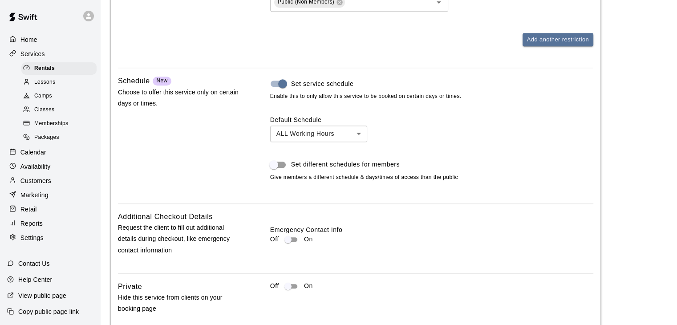
click at [436, 158] on div "Default Schedule ALL Working Hours *** ​ Set different schedules for members Gi…" at bounding box center [431, 148] width 323 height 66
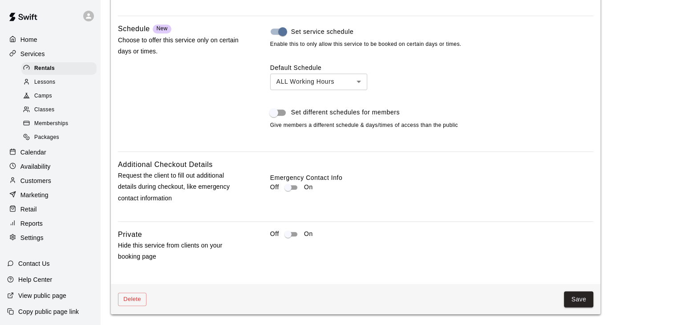
scroll to position [1013, 0]
click at [569, 296] on button "Save" at bounding box center [578, 299] width 29 height 16
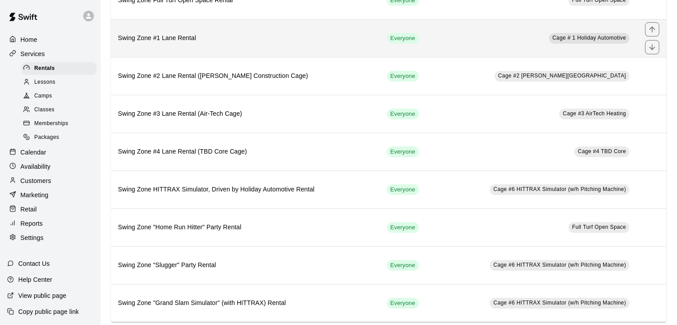
scroll to position [119, 0]
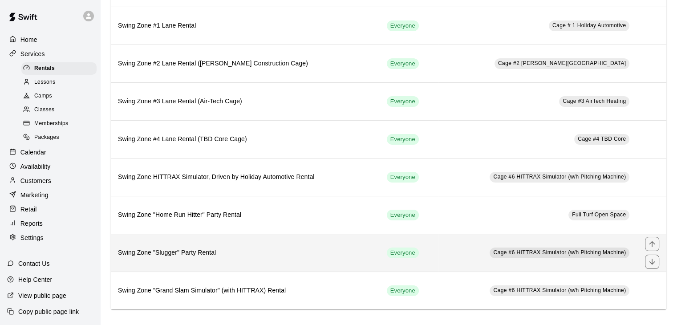
click at [207, 253] on h6 "Swing Zone "Slugger" Party Rental" at bounding box center [245, 253] width 254 height 10
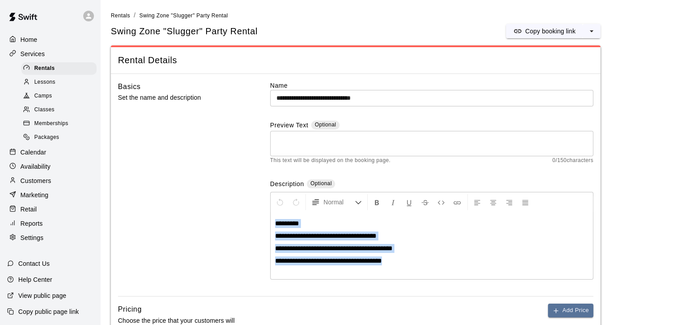
drag, startPoint x: 420, startPoint y: 263, endPoint x: 258, endPoint y: 218, distance: 168.1
click at [258, 218] on div "**********" at bounding box center [355, 188] width 475 height 215
click at [373, 201] on icon "Format Bold" at bounding box center [377, 202] width 8 height 8
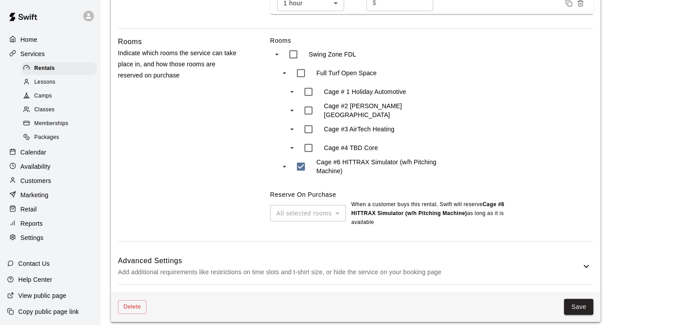
scroll to position [379, 0]
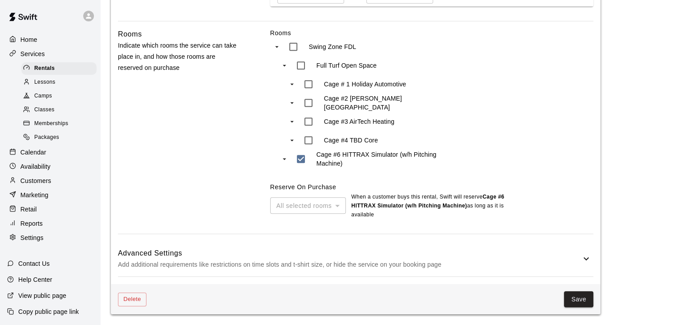
click at [383, 255] on h6 "Advanced Settings" at bounding box center [349, 253] width 463 height 12
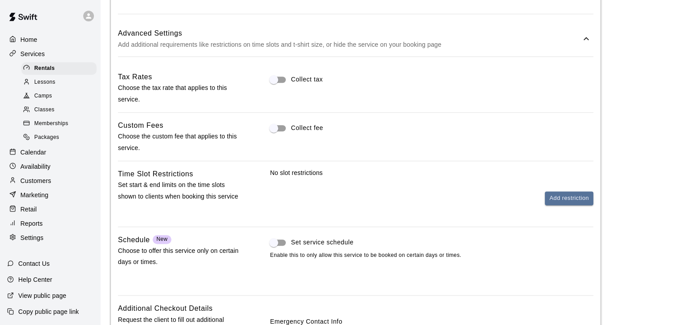
scroll to position [646, 0]
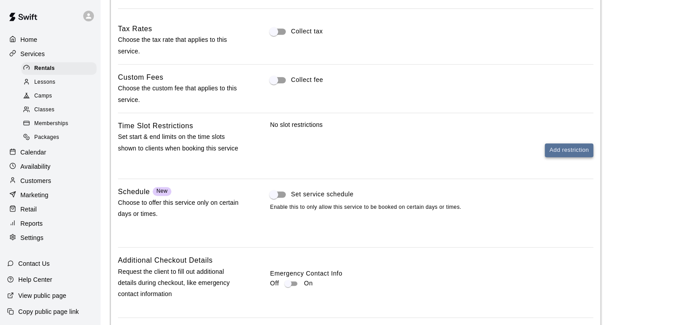
click at [553, 155] on button "Add restriction" at bounding box center [569, 150] width 48 height 14
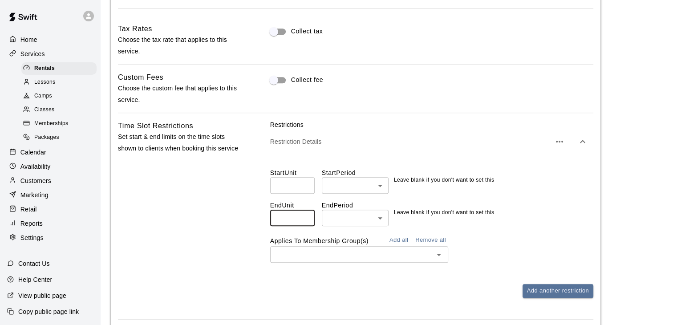
click at [308, 217] on input "number" at bounding box center [292, 218] width 44 height 16
click at [305, 216] on input "**" at bounding box center [292, 218] width 44 height 16
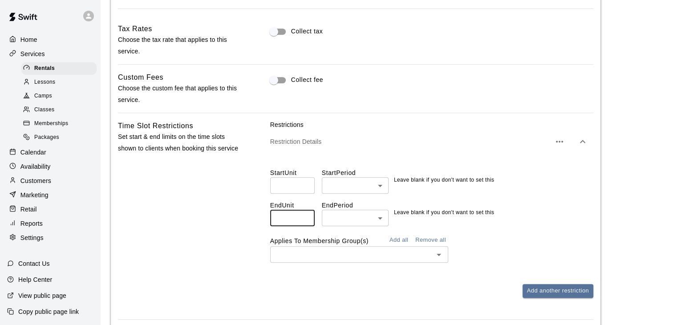
click at [305, 216] on input "**" at bounding box center [292, 218] width 44 height 16
type input "**"
click at [305, 216] on input "**" at bounding box center [292, 218] width 44 height 16
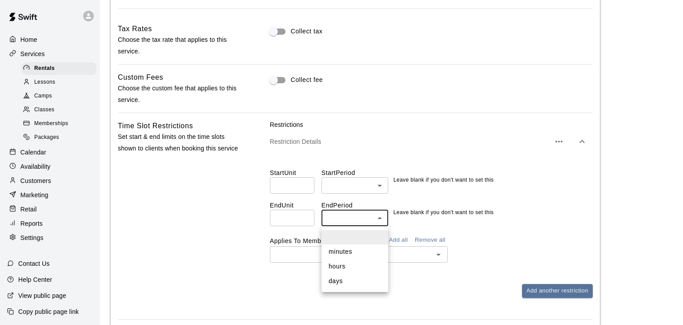
click at [347, 279] on li "days" at bounding box center [355, 281] width 67 height 15
type input "****"
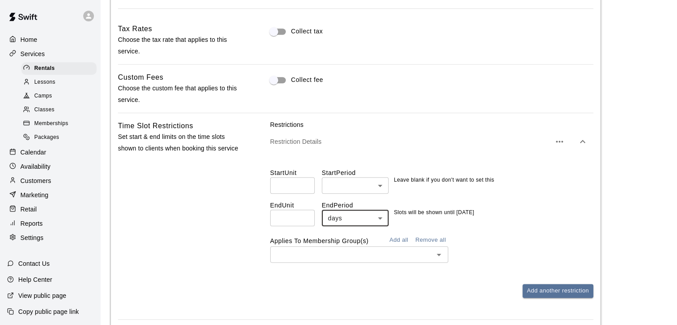
click at [346, 257] on input "text" at bounding box center [352, 254] width 158 height 11
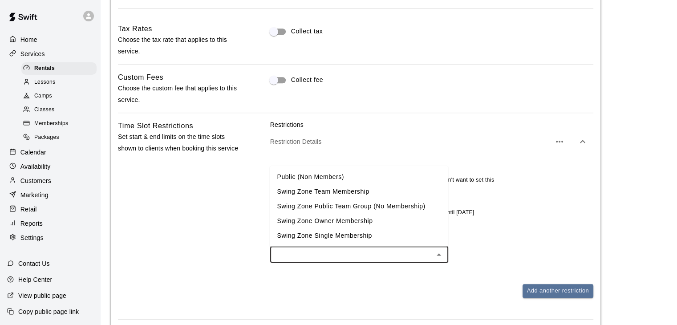
click at [331, 174] on li "Public (Non Members)" at bounding box center [359, 176] width 178 height 15
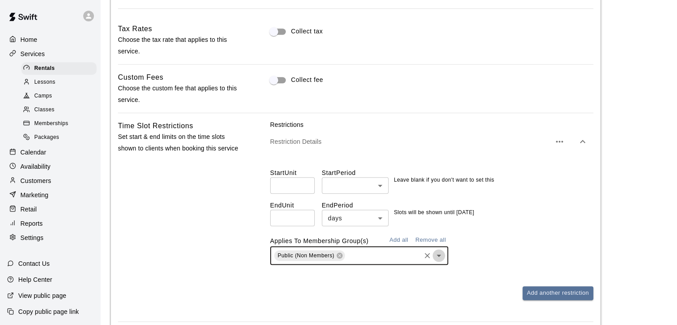
click at [440, 257] on icon "Open" at bounding box center [438, 255] width 11 height 11
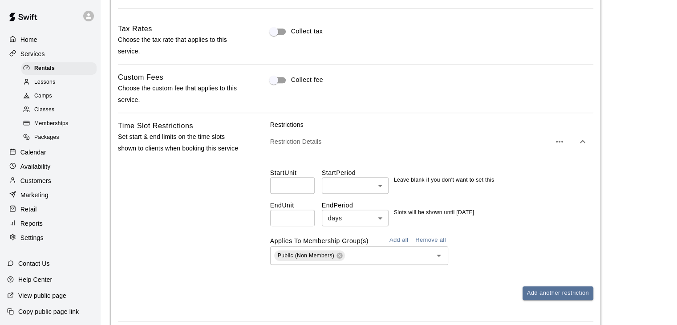
click at [549, 205] on div "End Unit ** ​ End Period days **** ​ Slots will be shown until 30 days from now" at bounding box center [431, 210] width 323 height 32
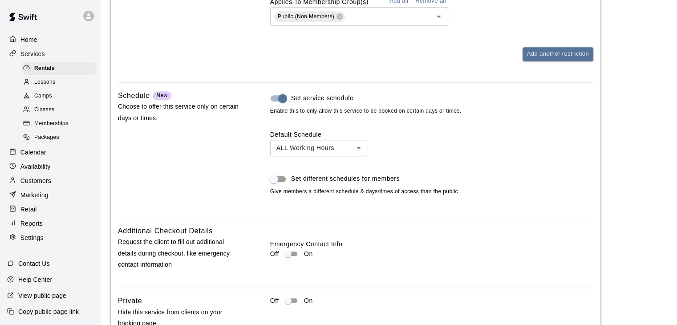
scroll to position [952, 0]
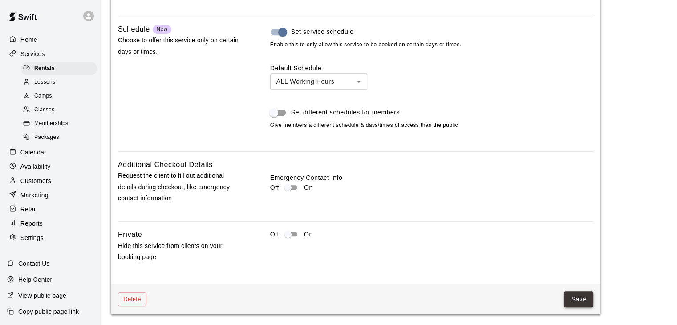
click at [579, 299] on button "Save" at bounding box center [578, 299] width 29 height 16
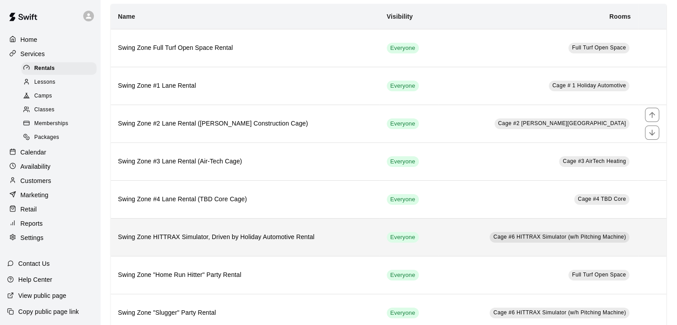
scroll to position [119, 0]
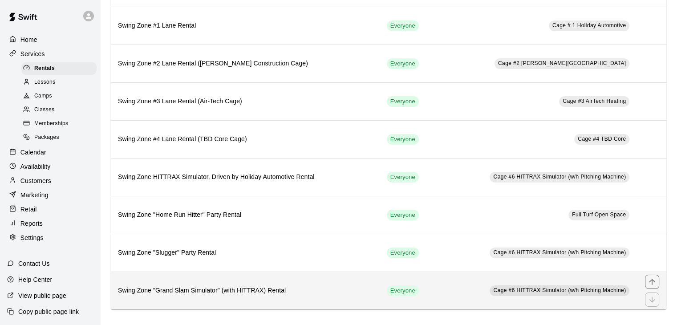
click at [199, 288] on h6 "Swing Zone "Grand Slam Simulator" (with HITTRAX) Rental" at bounding box center [245, 291] width 254 height 10
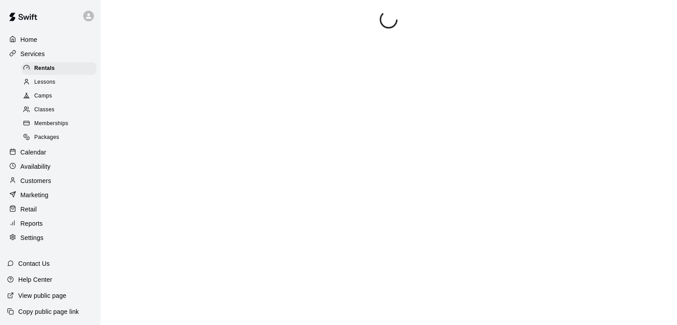
scroll to position [4, 0]
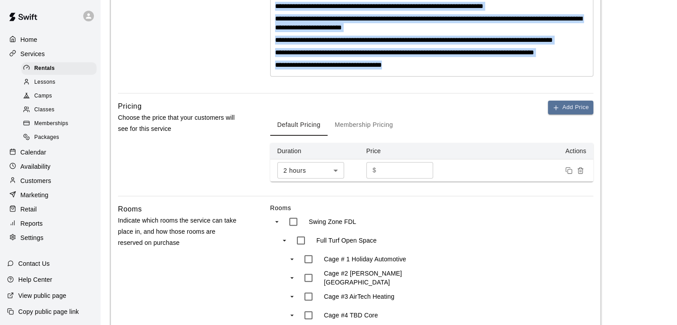
drag, startPoint x: 273, startPoint y: 217, endPoint x: 484, endPoint y: 84, distance: 249.3
click at [484, 76] on div "**********" at bounding box center [431, 23] width 322 height 106
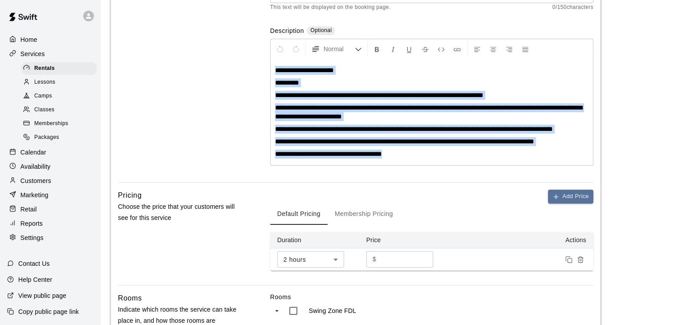
scroll to position [109, 0]
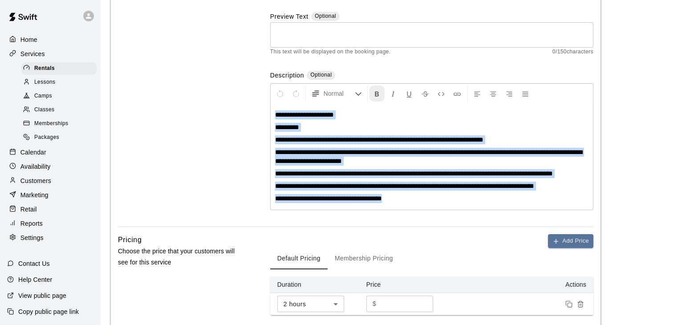
click at [377, 91] on icon "Format Bold" at bounding box center [377, 94] width 8 height 8
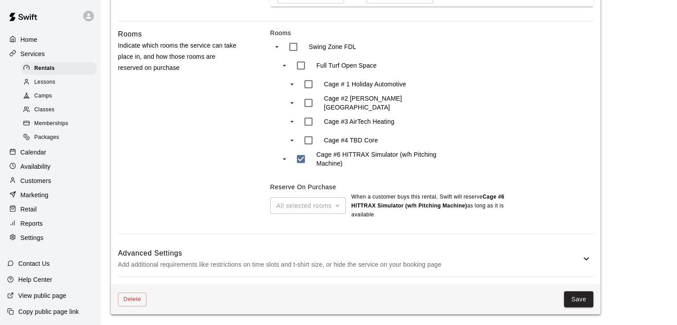
scroll to position [436, 0]
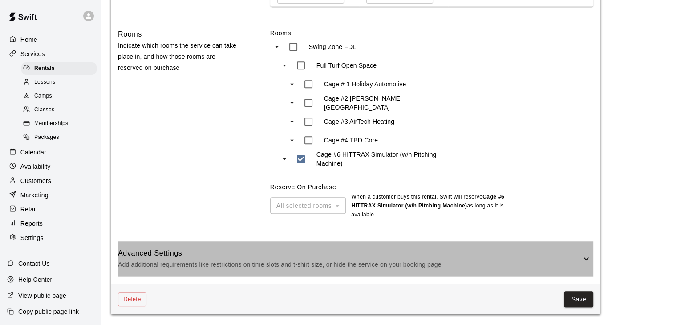
click at [389, 257] on h6 "Advanced Settings" at bounding box center [349, 253] width 463 height 12
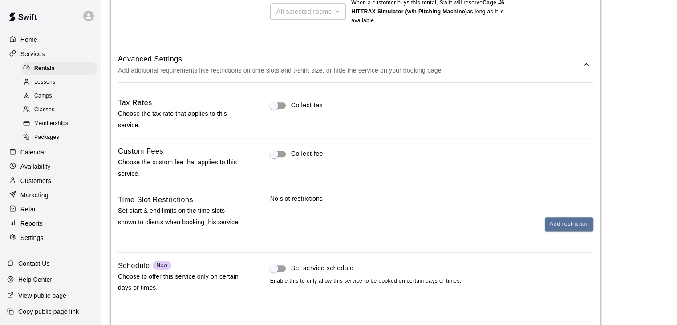
scroll to position [613, 0]
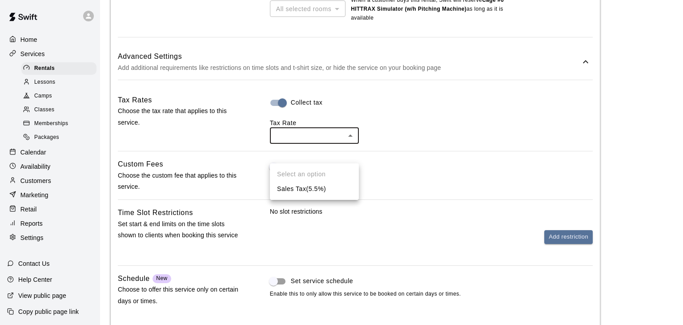
click at [304, 186] on li "Sales Tax ( 5.5 %)" at bounding box center [314, 189] width 89 height 15
type input "***"
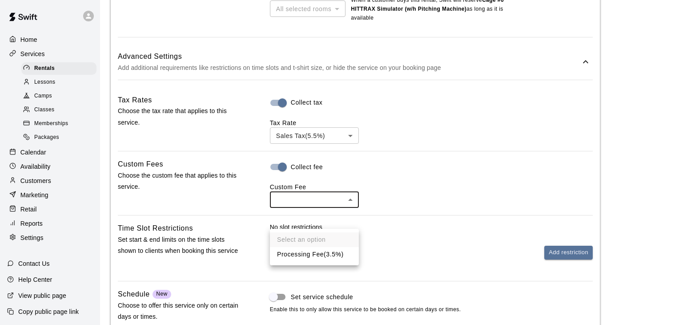
click at [312, 255] on li "Processing Fee ( 3.5% )" at bounding box center [314, 254] width 89 height 15
type input "***"
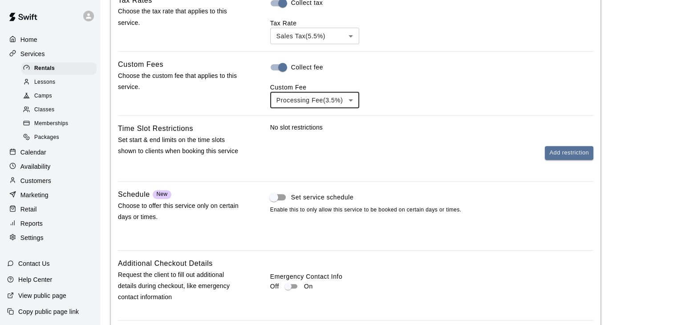
scroll to position [747, 0]
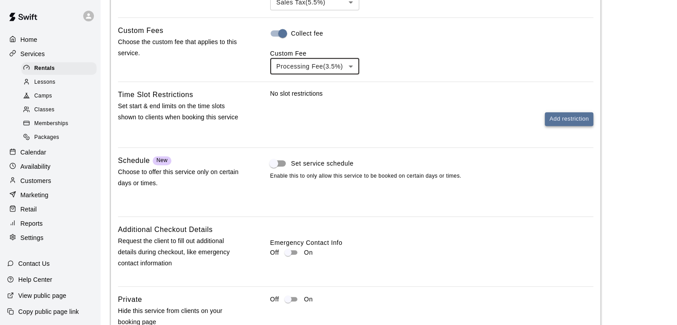
click at [576, 126] on button "Add restriction" at bounding box center [569, 119] width 48 height 14
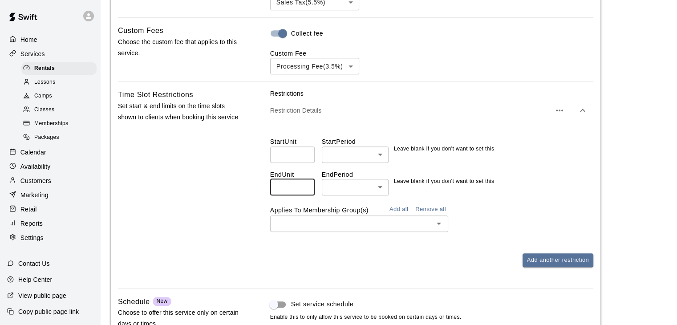
click at [308, 195] on input "number" at bounding box center [292, 187] width 44 height 16
click at [303, 195] on input "**" at bounding box center [292, 187] width 44 height 16
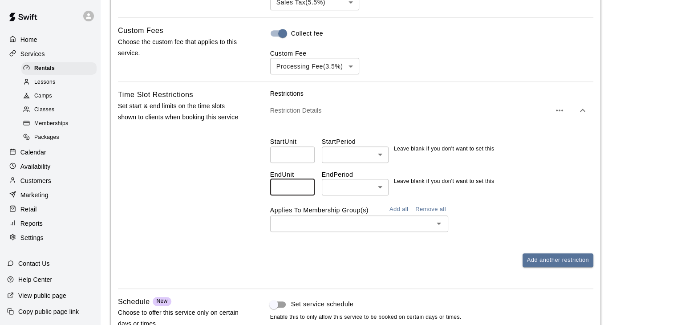
click at [303, 195] on input "**" at bounding box center [292, 187] width 44 height 16
type input "**"
click at [303, 195] on input "**" at bounding box center [292, 187] width 44 height 16
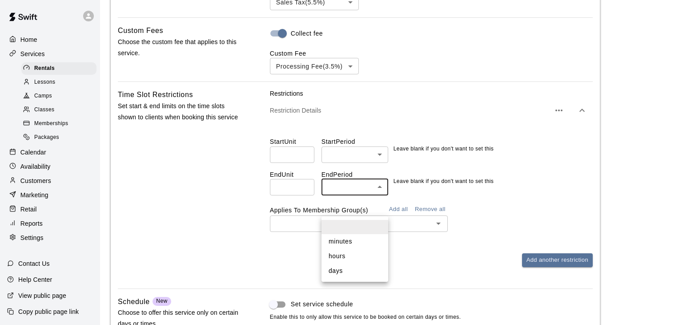
click at [349, 273] on li "days" at bounding box center [355, 270] width 67 height 15
type input "****"
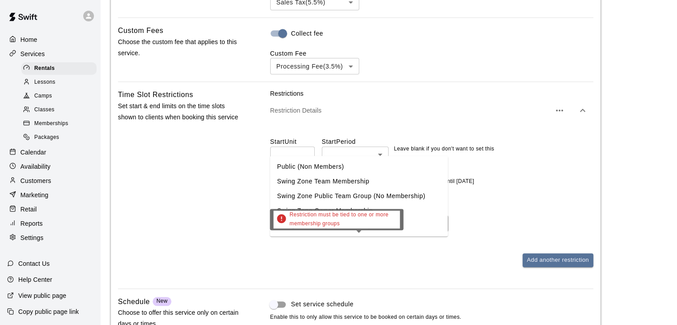
click at [391, 229] on input "text" at bounding box center [352, 223] width 158 height 11
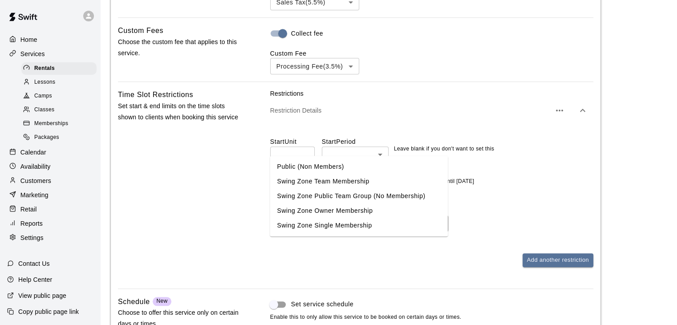
click at [318, 164] on li "Public (Non Members)" at bounding box center [359, 166] width 178 height 15
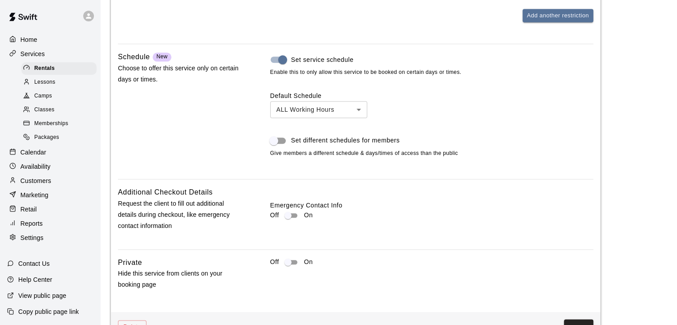
scroll to position [1044, 0]
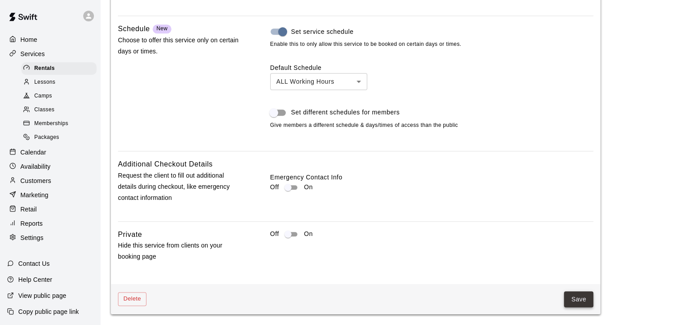
click at [573, 300] on button "Save" at bounding box center [578, 299] width 29 height 16
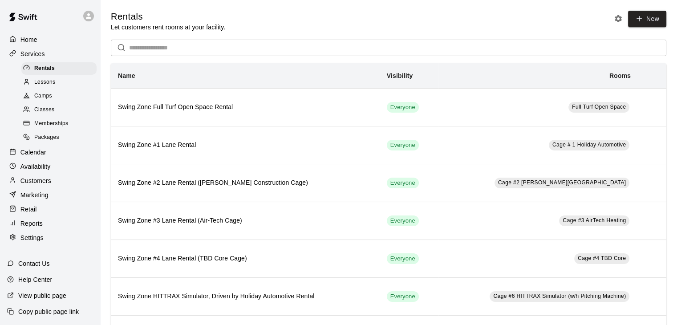
scroll to position [1, 0]
click at [44, 292] on p "View public page" at bounding box center [42, 295] width 48 height 9
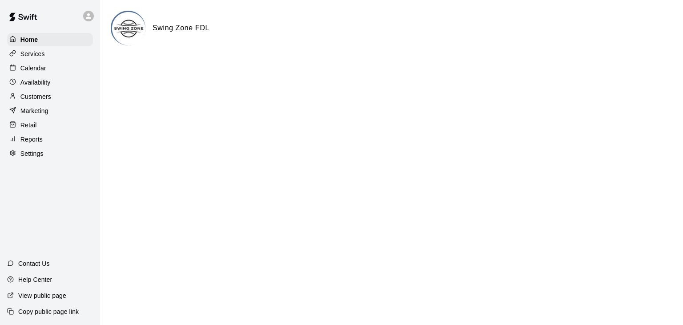
click at [33, 157] on p "Settings" at bounding box center [31, 153] width 23 height 9
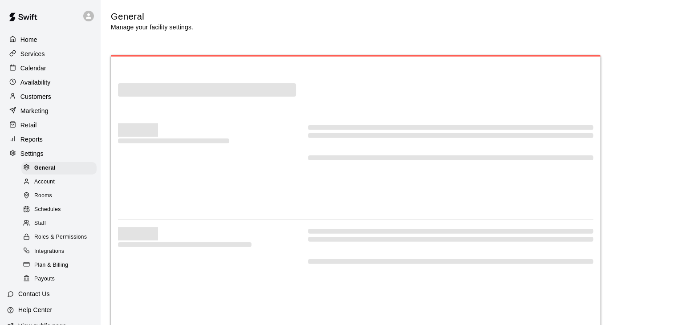
select select "**"
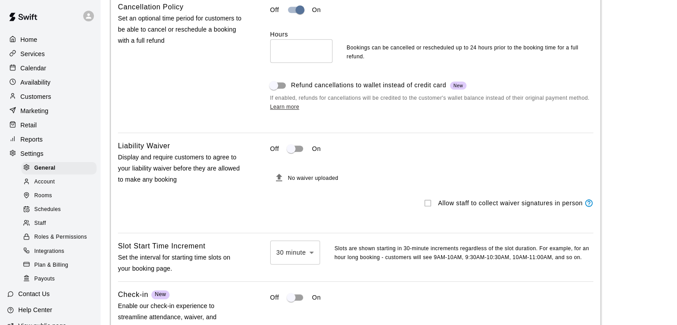
scroll to position [845, 0]
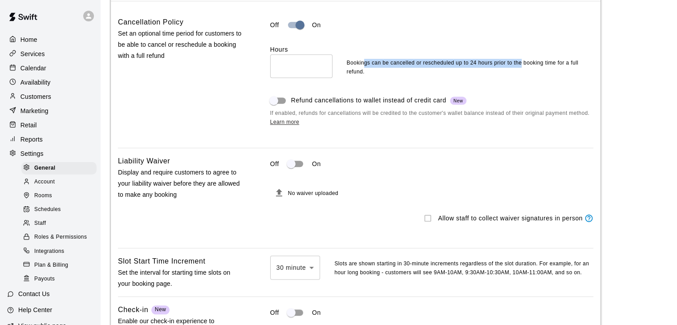
drag, startPoint x: 372, startPoint y: 69, endPoint x: 521, endPoint y: 70, distance: 149.5
click at [521, 70] on p "Bookings can be cancelled or rescheduled up to 24 hours prior to the booking ti…" at bounding box center [470, 68] width 246 height 18
click at [460, 70] on p "Bookings can be cancelled or rescheduled up to 24 hours prior to the booking ti…" at bounding box center [470, 68] width 246 height 18
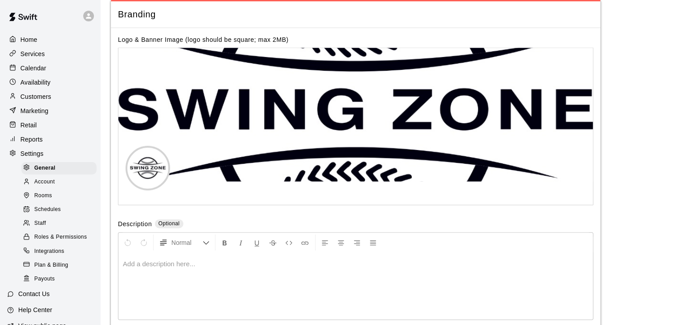
scroll to position [2046, 0]
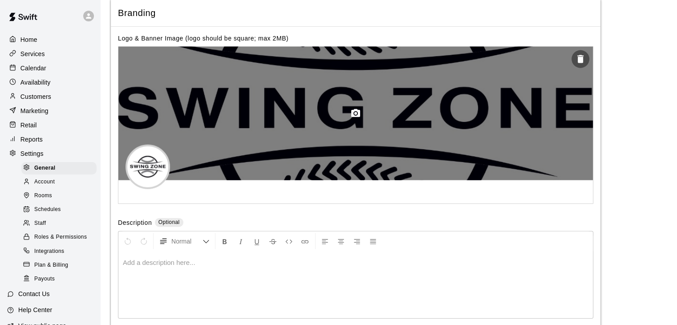
drag, startPoint x: 439, startPoint y: 109, endPoint x: 441, endPoint y: 141, distance: 31.7
click at [441, 141] on div at bounding box center [355, 113] width 474 height 133
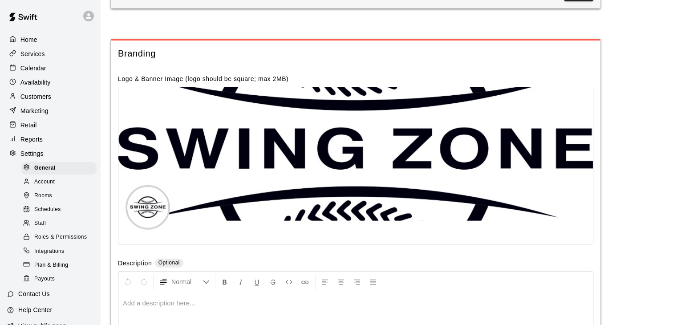
scroll to position [2003, 0]
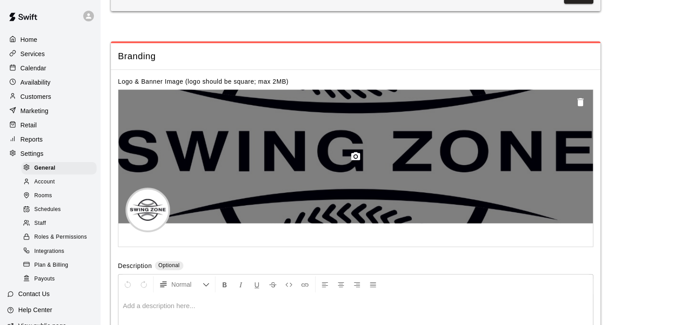
click at [579, 106] on icon "button" at bounding box center [580, 102] width 6 height 8
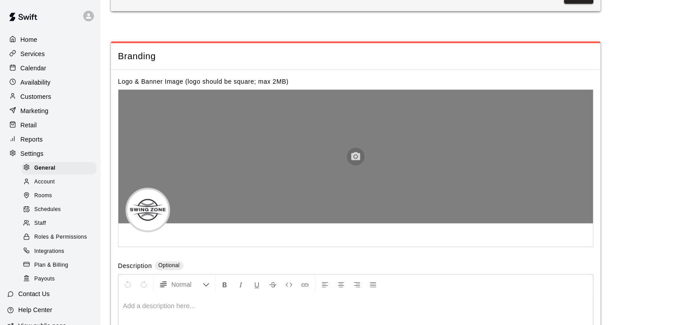
click at [353, 162] on icon "button" at bounding box center [355, 156] width 11 height 11
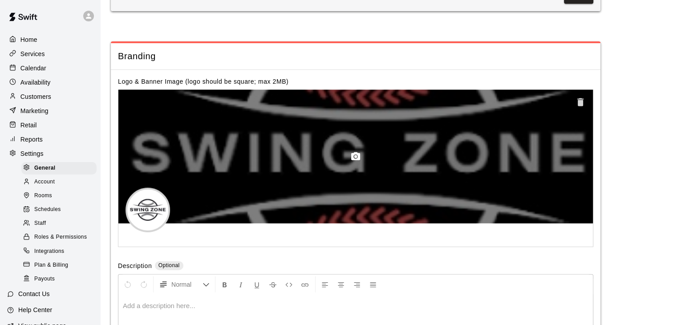
click at [578, 106] on icon "button" at bounding box center [580, 102] width 6 height 8
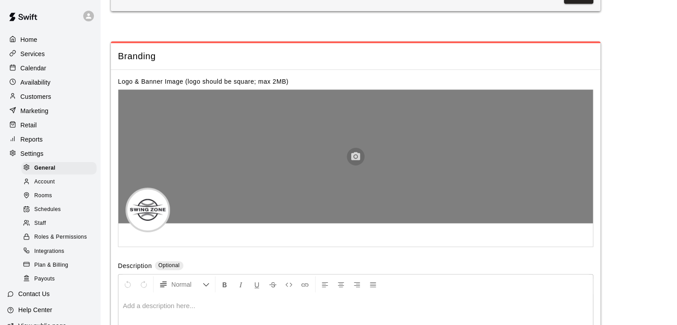
click at [350, 162] on icon "button" at bounding box center [355, 156] width 11 height 11
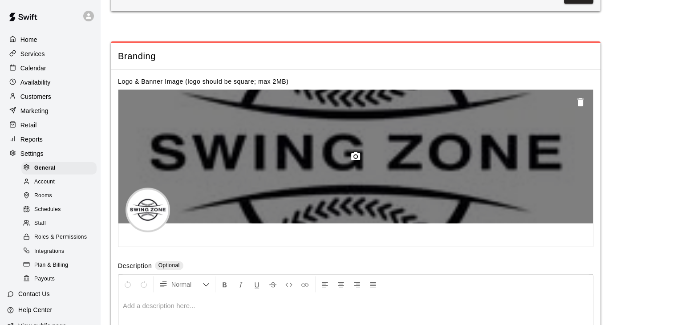
click at [579, 106] on icon "button" at bounding box center [580, 102] width 6 height 8
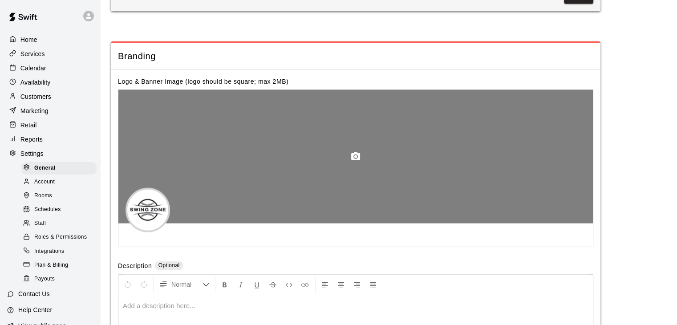
click at [352, 160] on icon "button" at bounding box center [355, 156] width 9 height 8
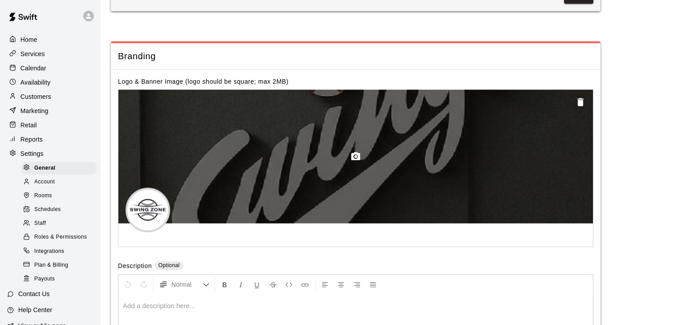
click at [578, 106] on icon "button" at bounding box center [580, 102] width 6 height 8
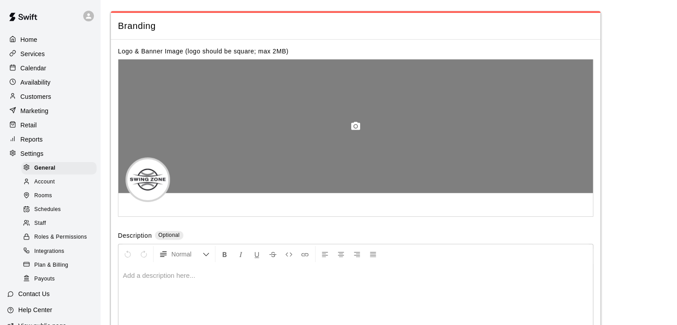
scroll to position [2048, 0]
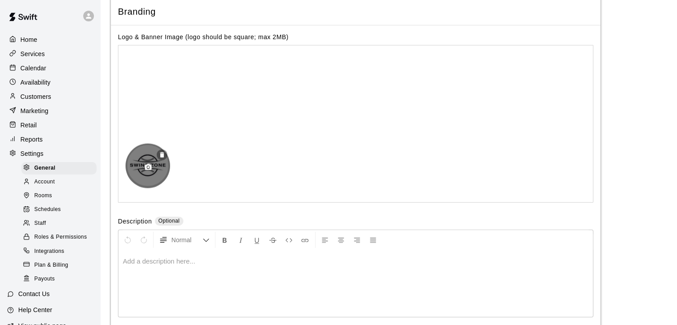
click at [154, 175] on button "button" at bounding box center [148, 167] width 15 height 15
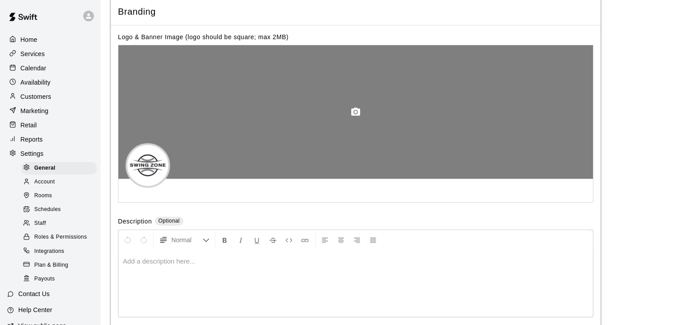
click at [366, 108] on div at bounding box center [355, 111] width 474 height 133
click at [362, 121] on button "button" at bounding box center [356, 112] width 18 height 18
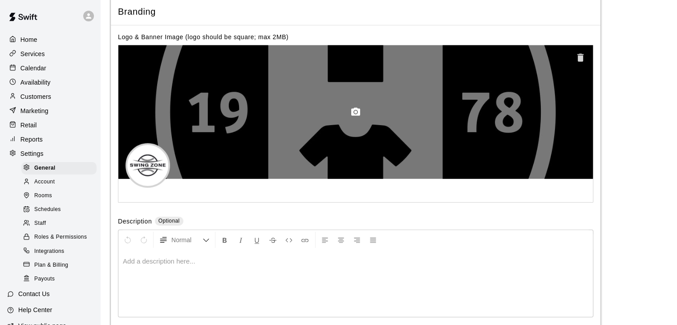
click at [578, 62] on icon "button" at bounding box center [580, 58] width 6 height 8
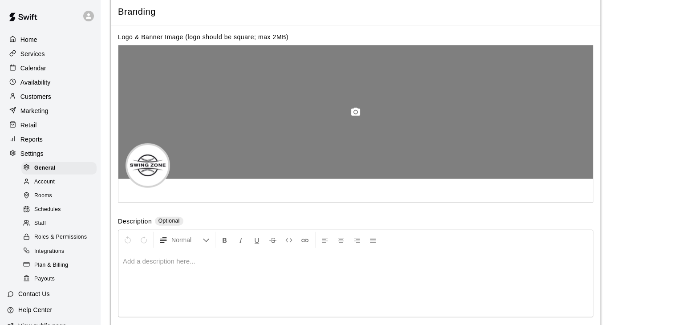
click at [324, 149] on div at bounding box center [355, 111] width 474 height 133
click at [359, 116] on icon "button" at bounding box center [355, 112] width 9 height 8
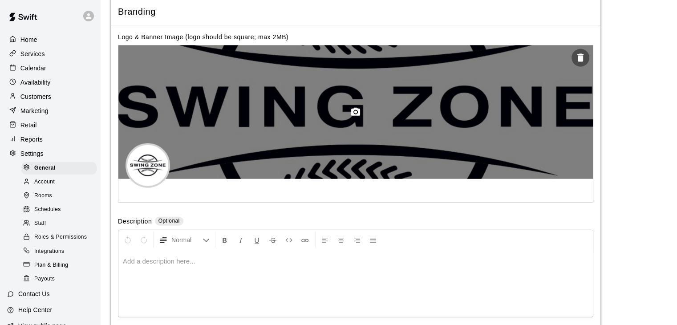
drag, startPoint x: 411, startPoint y: 125, endPoint x: 411, endPoint y: 130, distance: 4.9
click at [411, 130] on div at bounding box center [355, 111] width 474 height 133
click at [357, 116] on icon "button" at bounding box center [355, 112] width 9 height 8
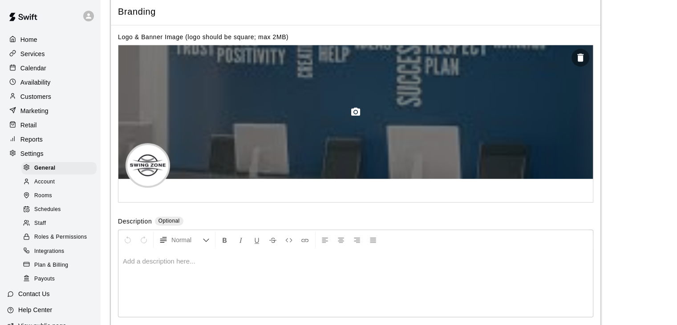
drag, startPoint x: 412, startPoint y: 127, endPoint x: 415, endPoint y: 150, distance: 22.9
click at [415, 150] on div at bounding box center [355, 111] width 474 height 133
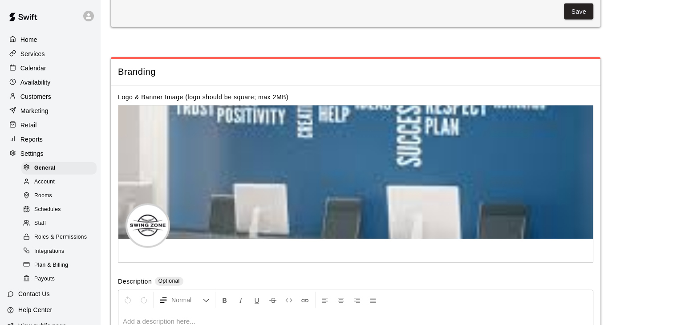
scroll to position [2003, 0]
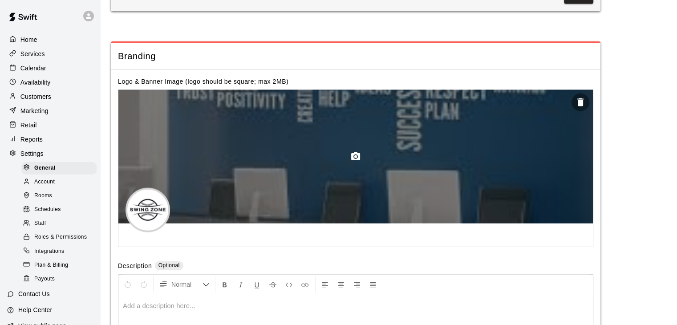
click at [432, 152] on div at bounding box center [355, 156] width 474 height 133
click at [577, 108] on icon "button" at bounding box center [580, 102] width 11 height 11
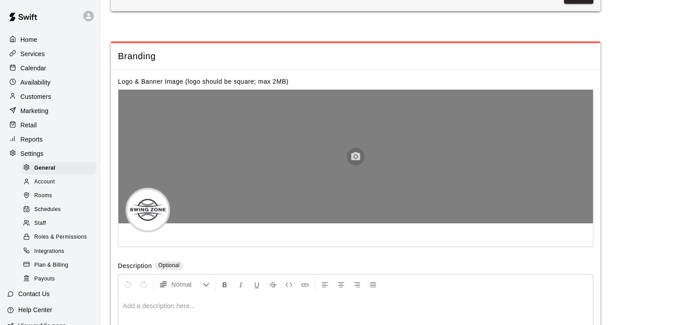
click at [359, 160] on icon "button" at bounding box center [355, 156] width 9 height 8
click at [392, 161] on div at bounding box center [355, 156] width 474 height 133
click at [355, 158] on circle "button" at bounding box center [355, 156] width 3 height 3
click at [354, 162] on icon "button" at bounding box center [355, 156] width 11 height 11
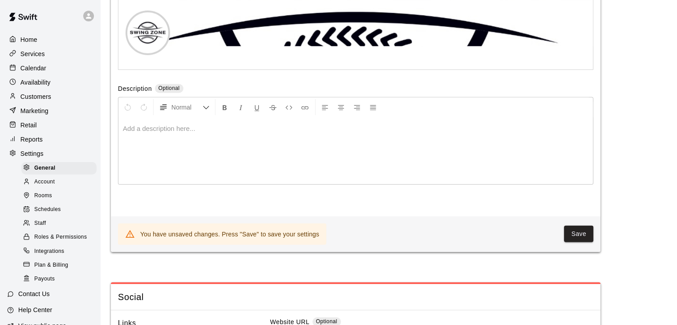
scroll to position [2048, 0]
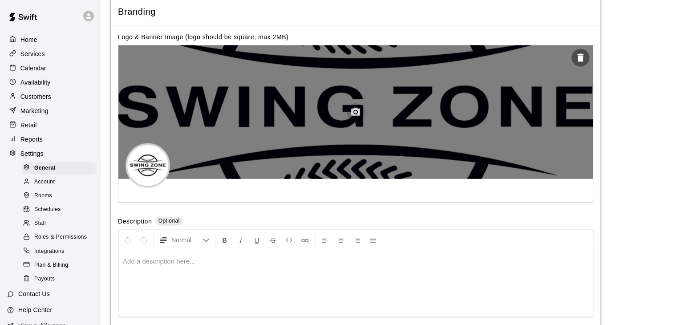
click at [354, 113] on circle "button" at bounding box center [355, 112] width 3 height 3
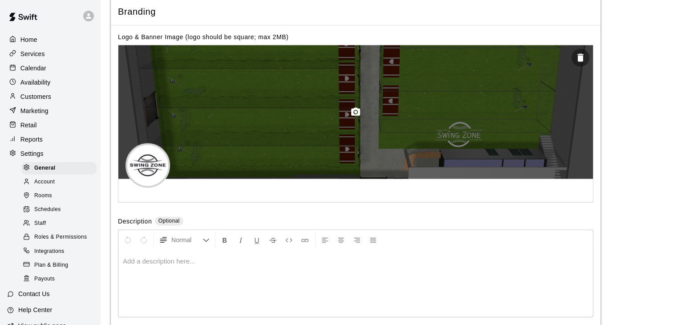
drag, startPoint x: 458, startPoint y: 133, endPoint x: 458, endPoint y: 144, distance: 10.2
click at [458, 144] on div at bounding box center [355, 111] width 474 height 133
click at [356, 113] on circle "button" at bounding box center [355, 112] width 3 height 3
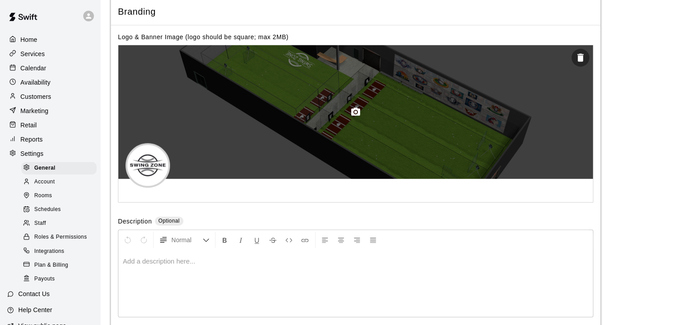
click at [353, 117] on icon "button" at bounding box center [355, 112] width 11 height 11
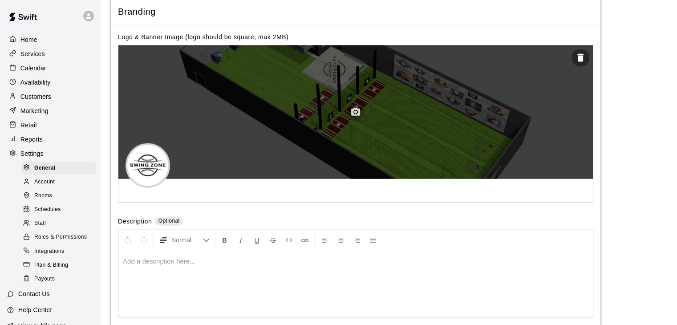
click at [354, 116] on icon "button" at bounding box center [355, 112] width 9 height 8
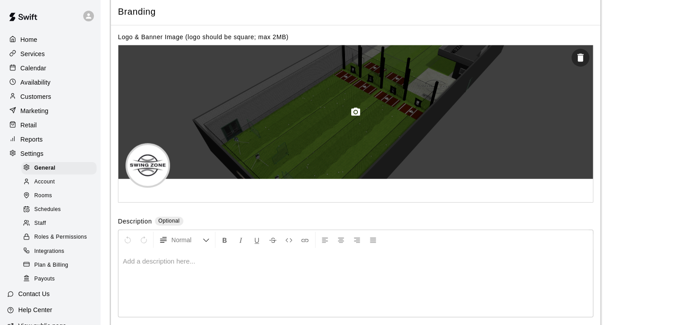
click at [352, 116] on icon "button" at bounding box center [355, 112] width 9 height 8
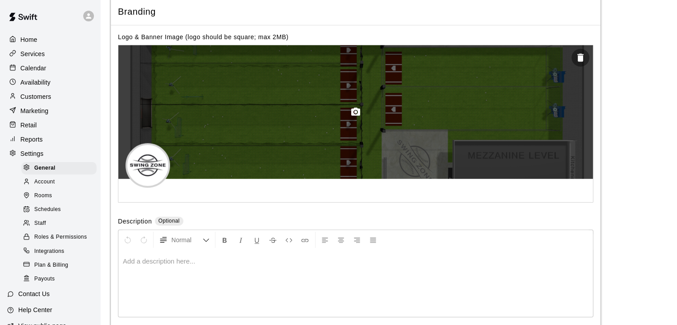
click at [351, 117] on icon "button" at bounding box center [355, 112] width 11 height 11
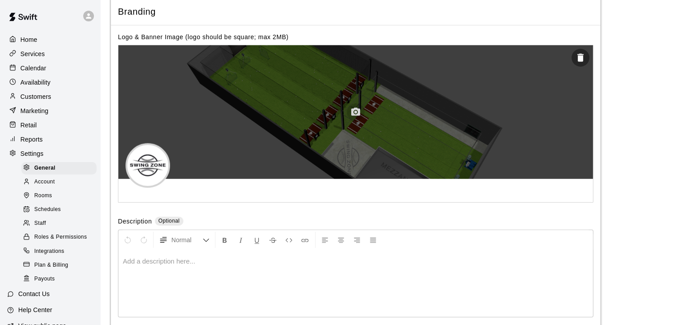
click at [349, 121] on button "button" at bounding box center [356, 112] width 18 height 18
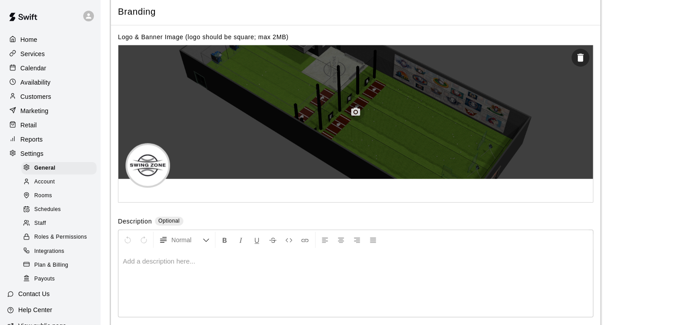
click at [356, 113] on circle "button" at bounding box center [355, 112] width 3 height 3
click at [356, 116] on icon "button" at bounding box center [355, 112] width 9 height 8
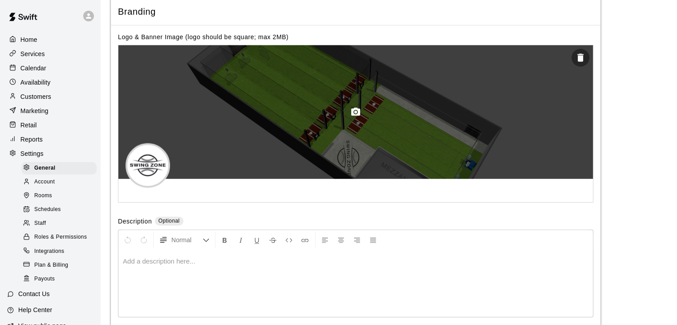
click at [356, 113] on circle "button" at bounding box center [355, 112] width 3 height 3
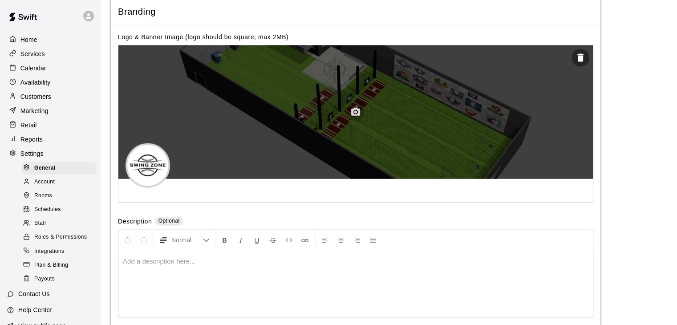
click at [354, 117] on icon "button" at bounding box center [355, 112] width 11 height 11
click at [577, 63] on icon "button" at bounding box center [580, 57] width 11 height 11
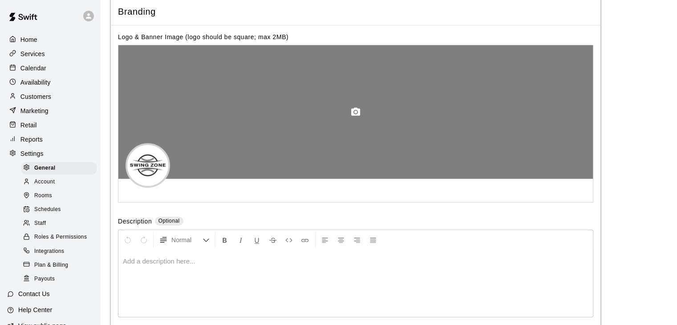
click at [343, 138] on div at bounding box center [355, 111] width 474 height 133
click at [363, 121] on button "button" at bounding box center [356, 112] width 18 height 18
click at [416, 129] on div at bounding box center [355, 111] width 474 height 133
click at [352, 117] on icon "button" at bounding box center [355, 112] width 11 height 11
click at [281, 130] on div at bounding box center [355, 111] width 474 height 133
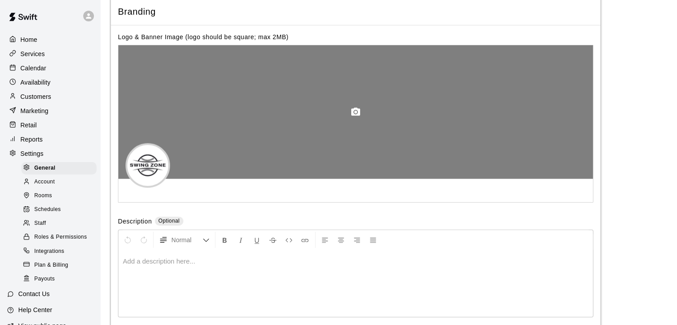
click at [352, 117] on icon "button" at bounding box center [355, 112] width 11 height 11
click at [357, 117] on icon "button" at bounding box center [355, 112] width 11 height 11
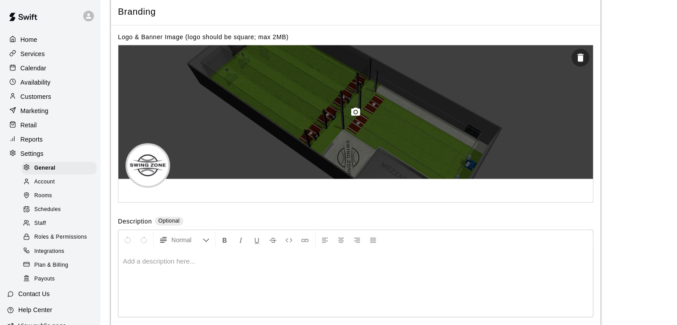
click at [358, 116] on icon "button" at bounding box center [355, 112] width 9 height 8
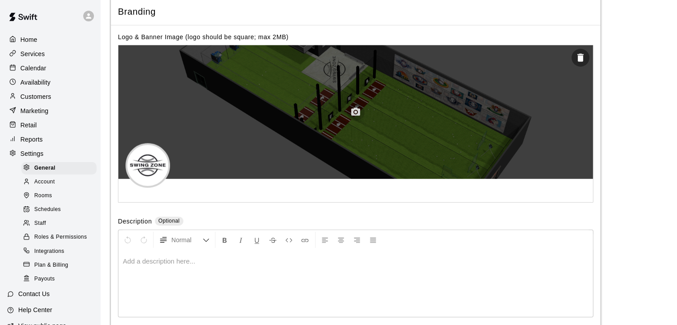
click at [358, 116] on icon "button" at bounding box center [355, 112] width 9 height 8
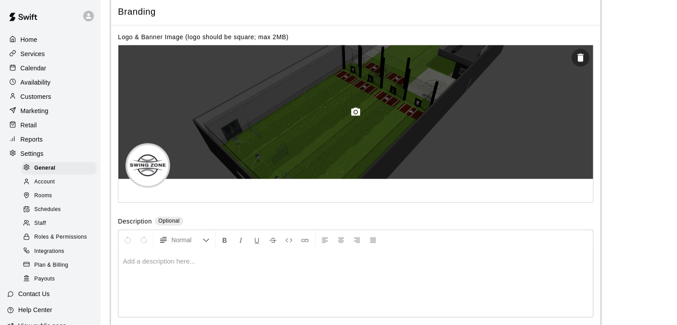
click at [357, 117] on icon "button" at bounding box center [355, 112] width 11 height 11
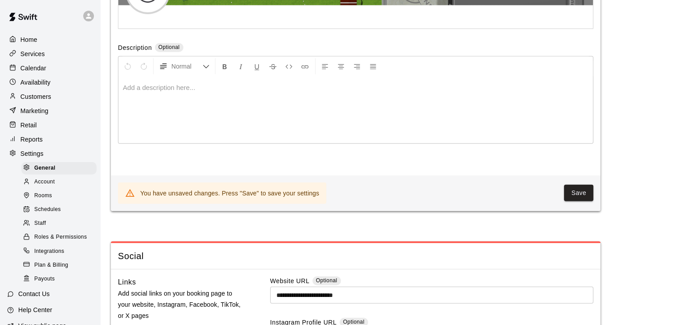
scroll to position [2226, 0]
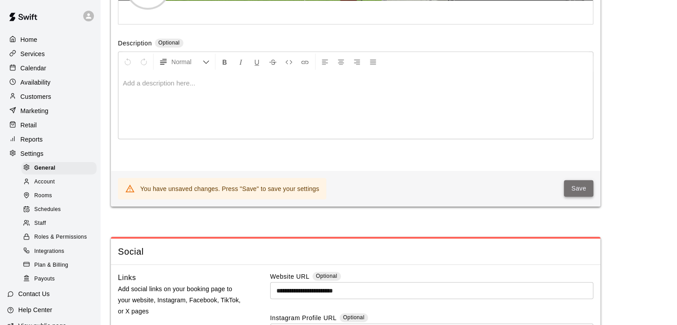
click at [587, 197] on button "Save" at bounding box center [578, 188] width 29 height 16
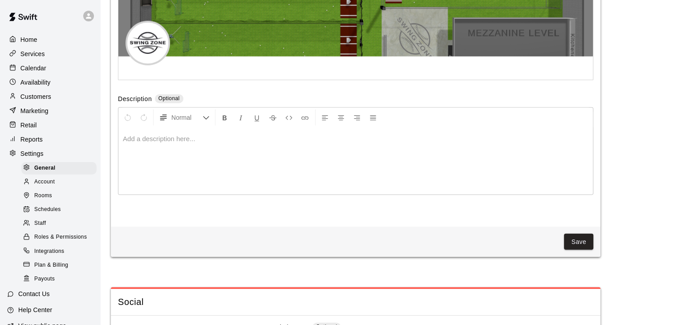
scroll to position [2224, 0]
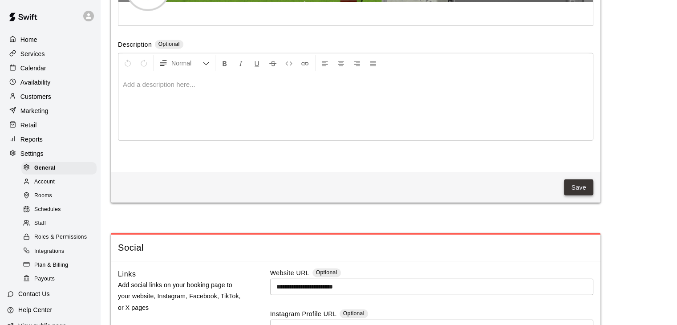
click at [575, 196] on button "Save" at bounding box center [578, 187] width 29 height 16
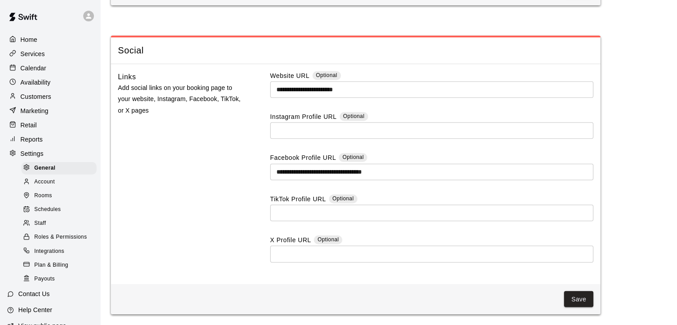
scroll to position [2448, 0]
click at [581, 295] on button "Save" at bounding box center [578, 299] width 29 height 16
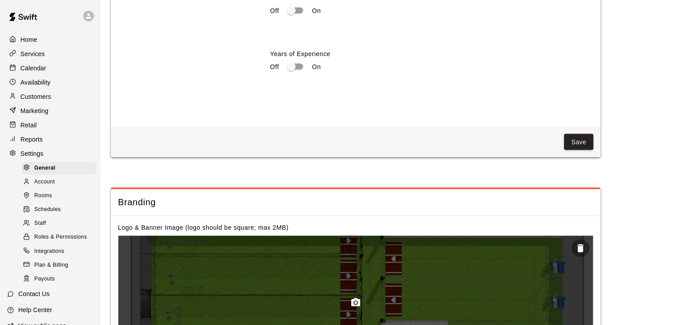
scroll to position [1736, 0]
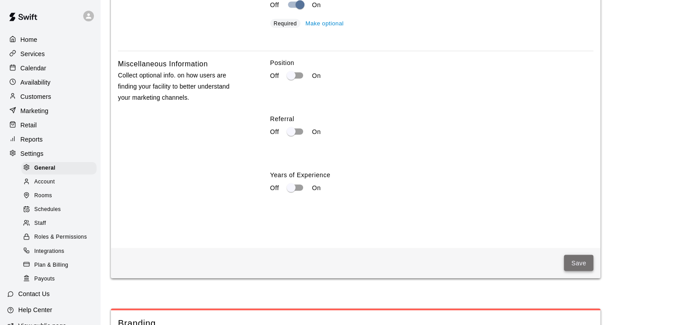
click at [577, 271] on button "Save" at bounding box center [578, 263] width 29 height 16
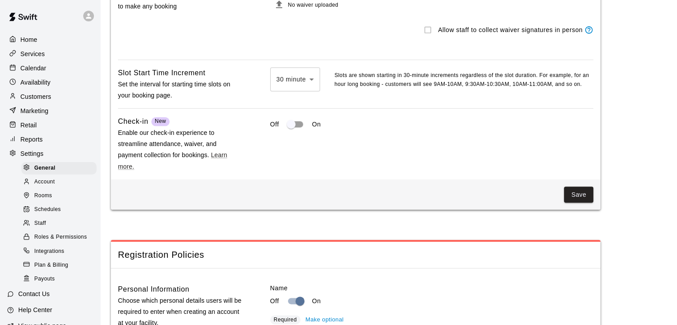
scroll to position [980, 0]
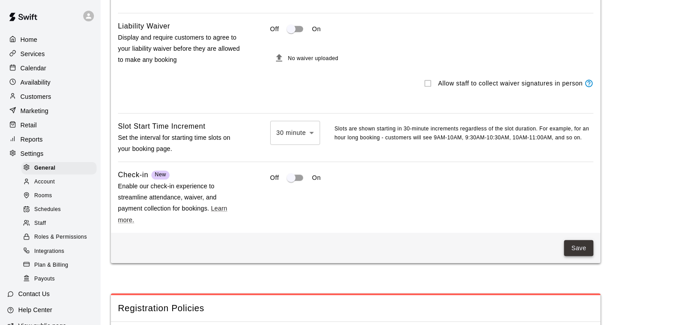
click at [577, 256] on button "Save" at bounding box center [578, 248] width 29 height 16
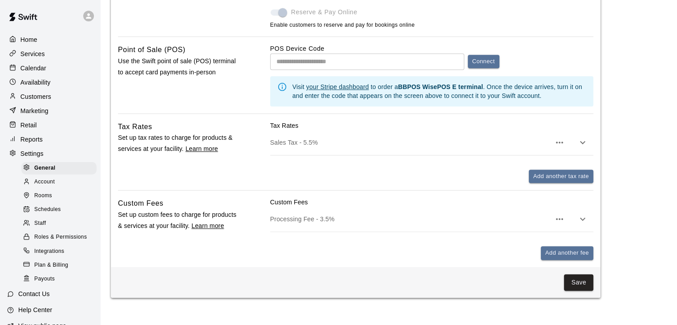
scroll to position [313, 0]
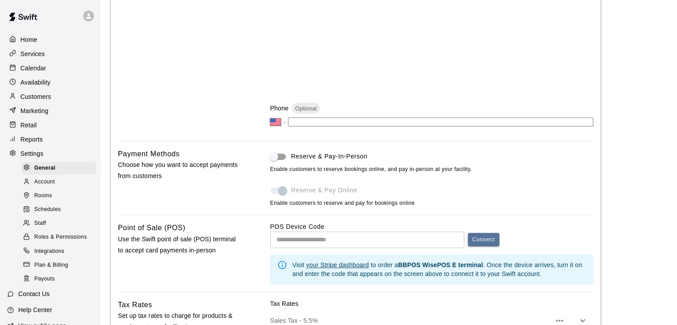
click at [45, 186] on span "Account" at bounding box center [44, 182] width 20 height 9
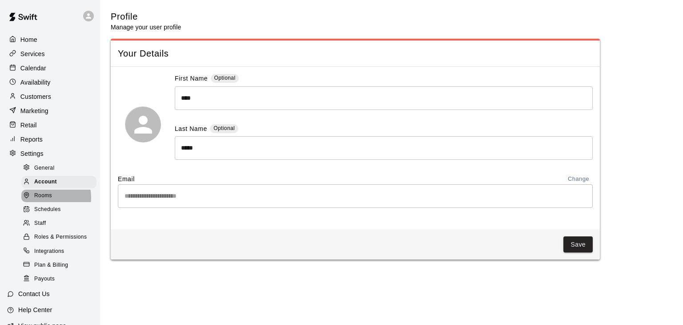
click at [46, 200] on span "Rooms" at bounding box center [43, 195] width 18 height 9
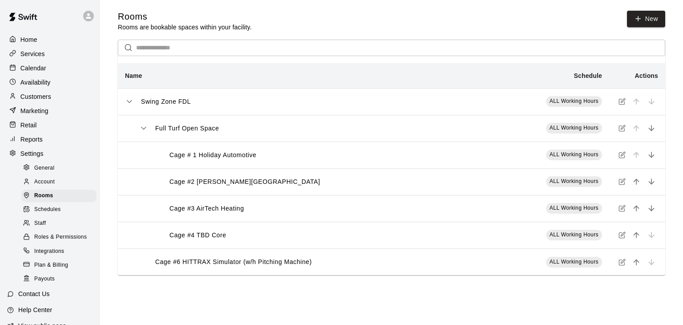
click at [45, 214] on span "Schedules" at bounding box center [47, 209] width 27 height 9
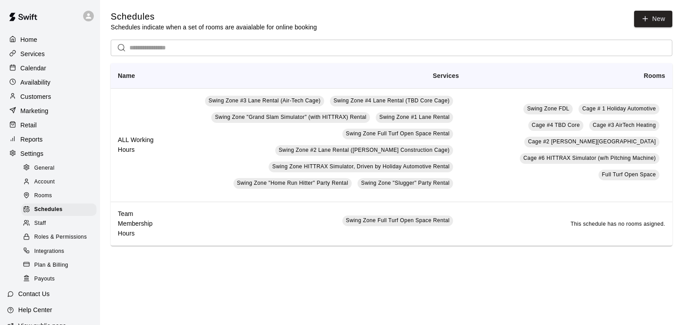
click at [41, 228] on span "Staff" at bounding box center [40, 223] width 12 height 9
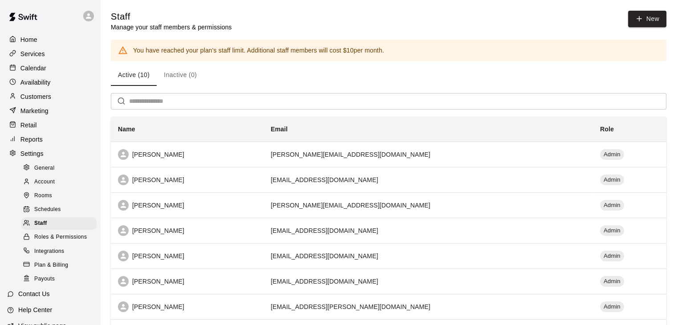
click at [47, 242] on span "Roles & Permissions" at bounding box center [60, 237] width 52 height 9
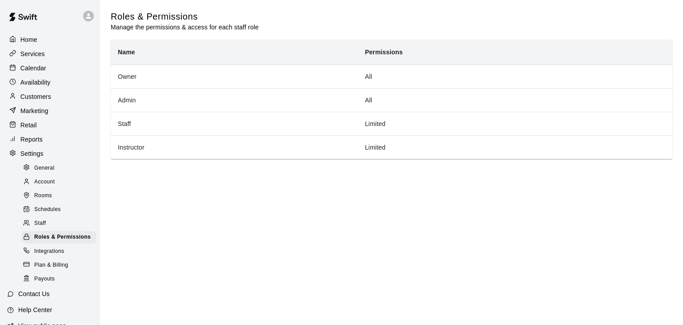
click at [50, 256] on span "Integrations" at bounding box center [49, 251] width 30 height 9
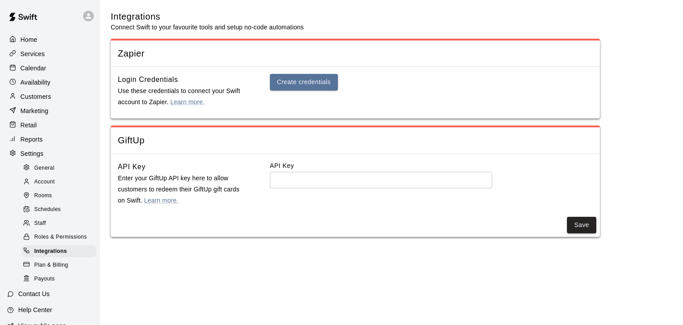
scroll to position [44, 0]
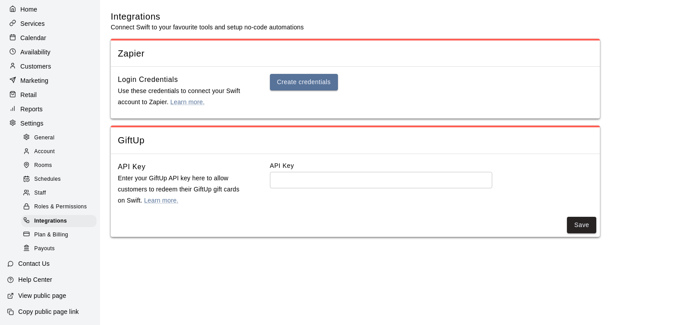
click at [52, 236] on span "Plan & Billing" at bounding box center [51, 234] width 34 height 9
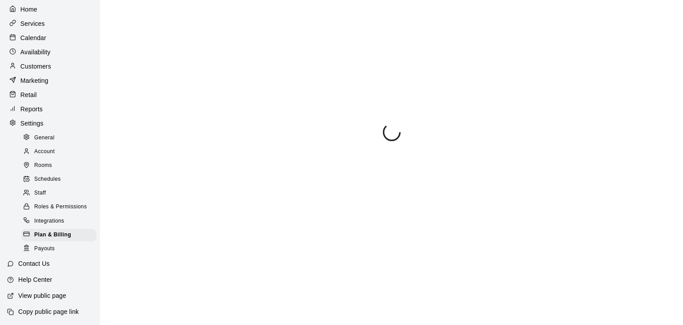
click at [50, 250] on span "Payouts" at bounding box center [44, 248] width 20 height 9
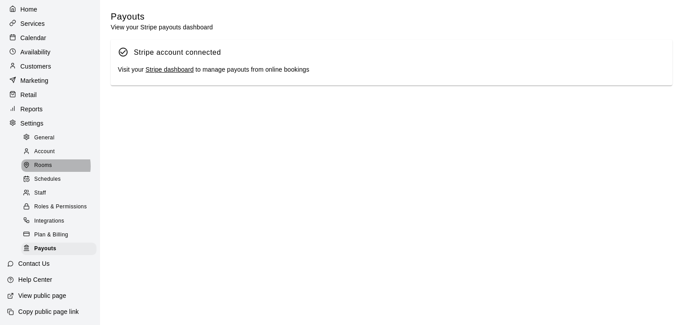
click at [47, 161] on span "Rooms" at bounding box center [43, 165] width 18 height 9
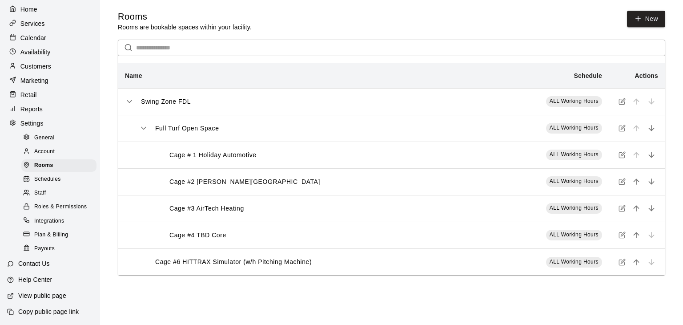
click at [49, 312] on p "Copy public page link" at bounding box center [48, 311] width 61 height 9
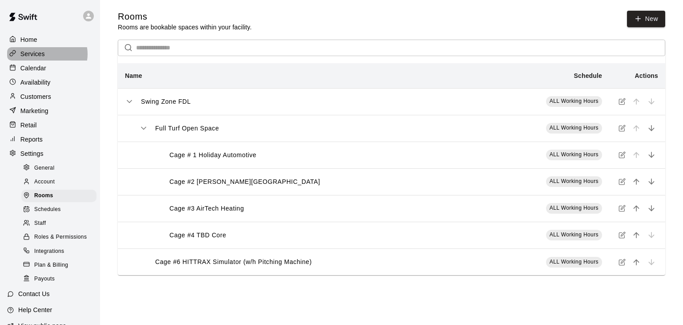
click at [46, 55] on div "Services" at bounding box center [50, 53] width 86 height 13
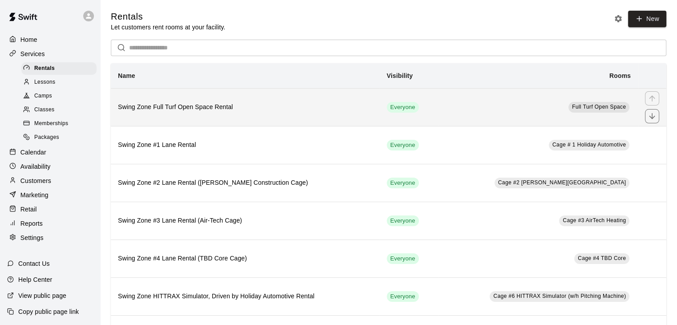
click at [365, 110] on h6 "Swing Zone Full Turf Open Space Rental" at bounding box center [245, 107] width 254 height 10
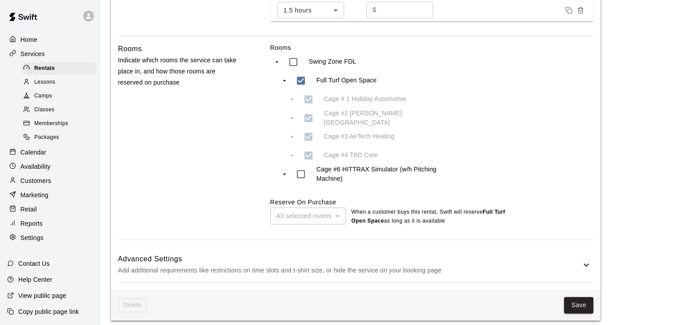
scroll to position [419, 0]
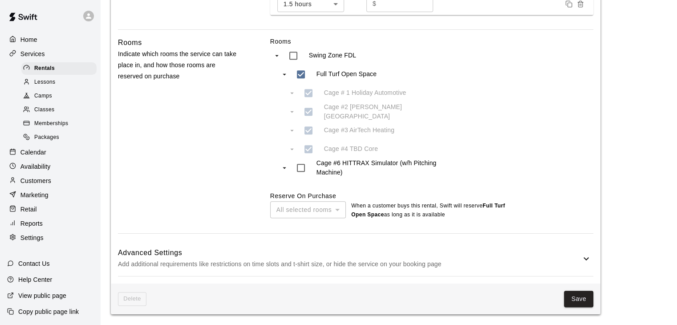
click at [386, 258] on p "Add additional requirements like restrictions on time slots and t-shirt size, o…" at bounding box center [349, 263] width 463 height 11
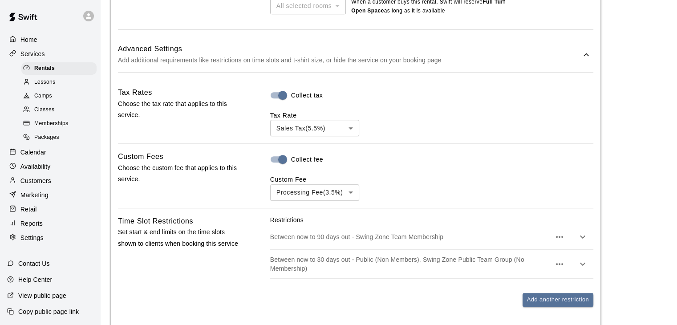
scroll to position [756, 0]
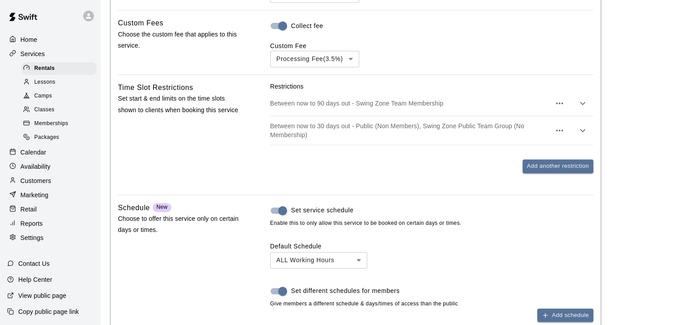
click at [559, 131] on icon "button" at bounding box center [559, 130] width 7 height 2
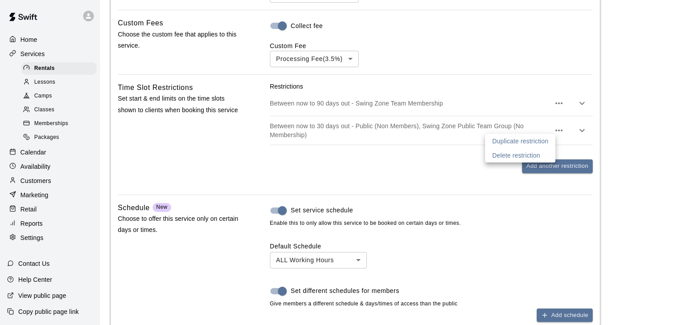
click at [559, 133] on div at bounding box center [341, 162] width 683 height 325
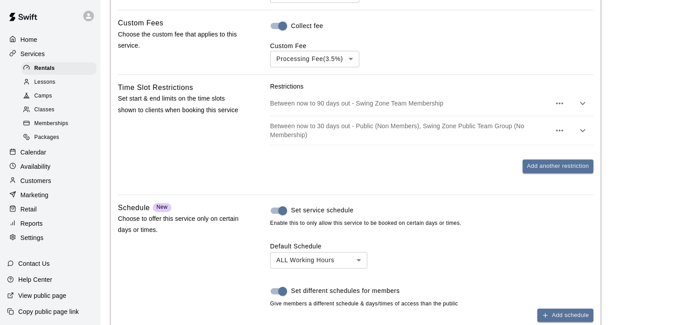
click at [502, 130] on p "Between now to 30 days out - Public (Non Members), Swing Zone Public Team Group…" at bounding box center [410, 130] width 280 height 18
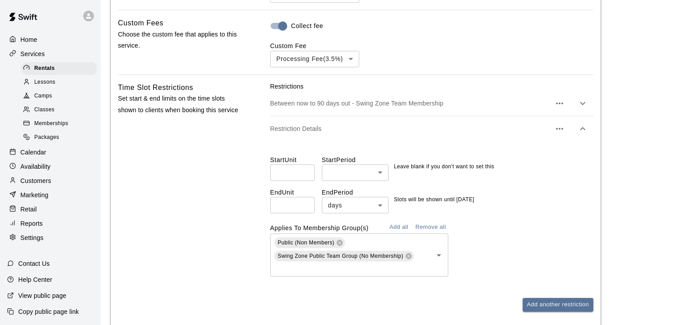
click at [487, 223] on div "Applies To Membership Group(s) Add all Remove all Public (Non Members) Swing Zo…" at bounding box center [431, 248] width 323 height 56
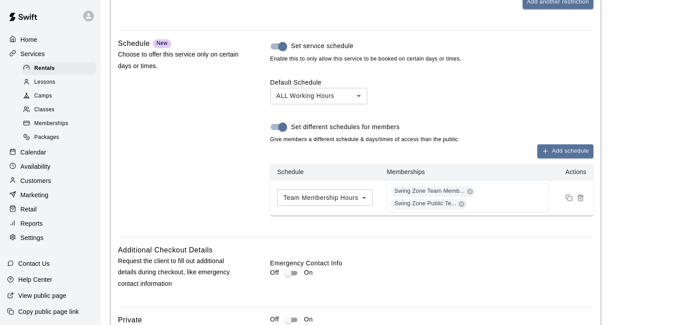
scroll to position [1068, 0]
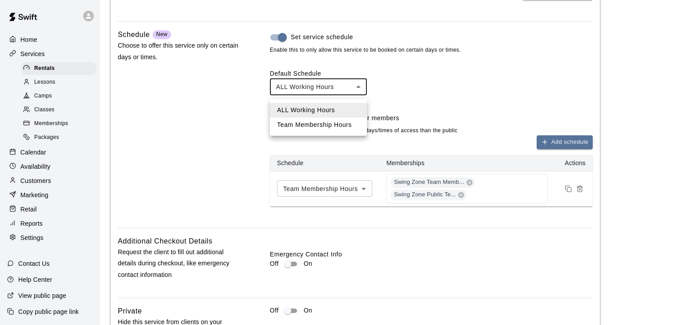
click at [391, 72] on div at bounding box center [341, 162] width 683 height 325
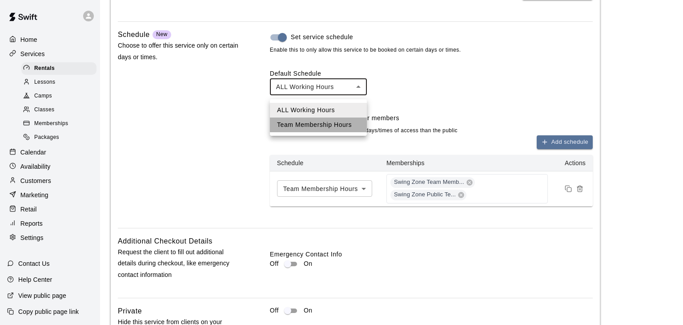
click at [315, 129] on li "Team Membership Hours" at bounding box center [318, 124] width 97 height 15
type input "****"
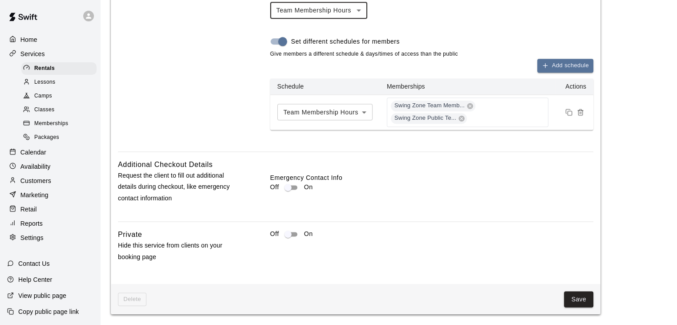
scroll to position [1148, 0]
click at [580, 303] on button "Save" at bounding box center [578, 299] width 29 height 16
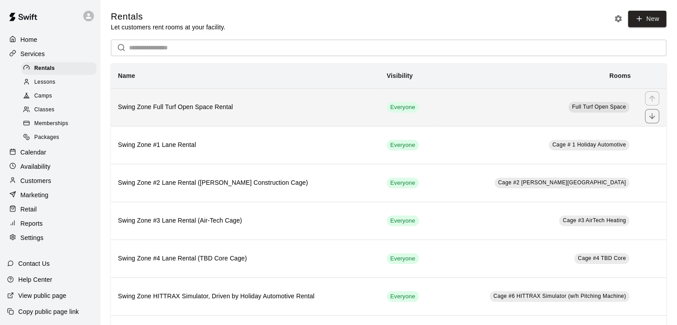
click at [319, 114] on th "Swing Zone Full Turf Open Space Rental" at bounding box center [245, 107] width 269 height 38
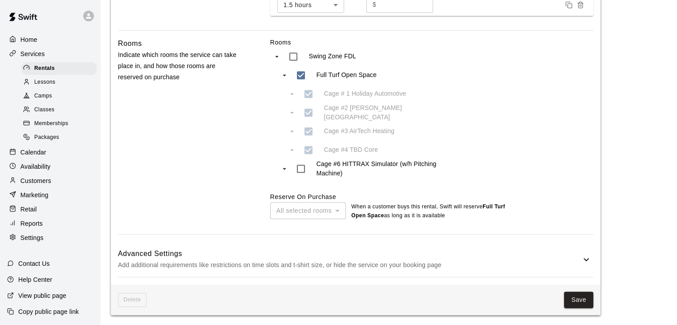
scroll to position [419, 0]
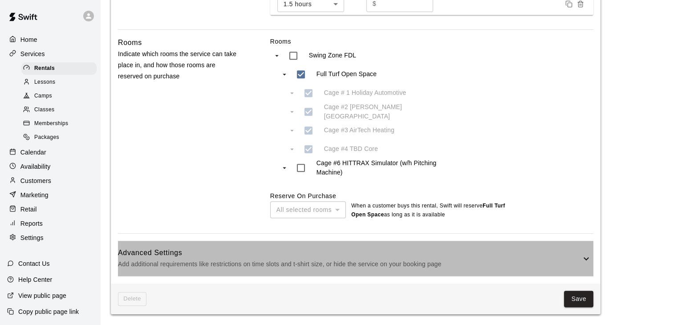
click at [399, 262] on p "Add additional requirements like restrictions on time slots and t-shirt size, o…" at bounding box center [349, 263] width 463 height 11
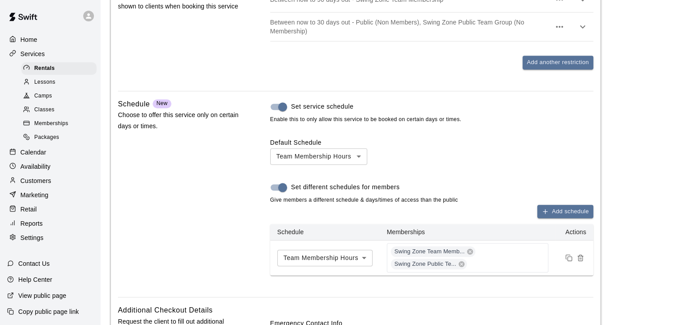
scroll to position [864, 0]
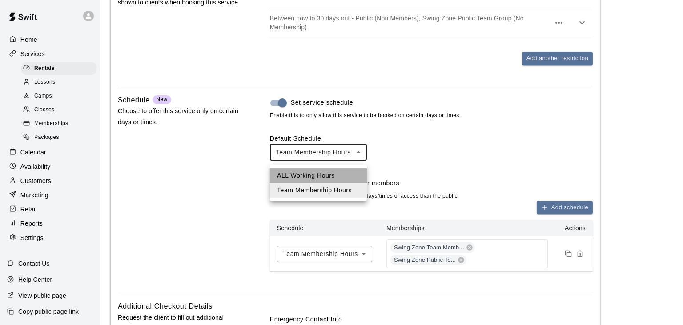
click at [327, 177] on li "ALL Working Hours" at bounding box center [318, 175] width 97 height 15
type input "***"
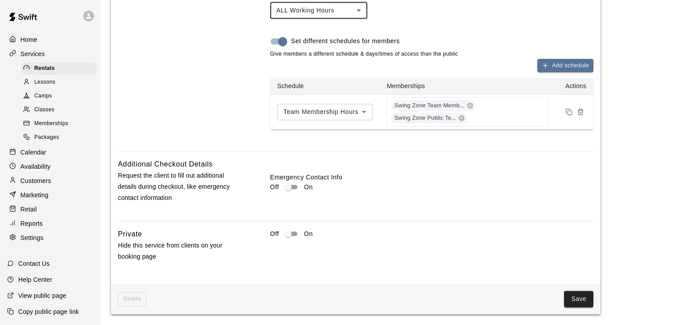
scroll to position [1009, 0]
click at [576, 298] on button "Save" at bounding box center [578, 298] width 29 height 16
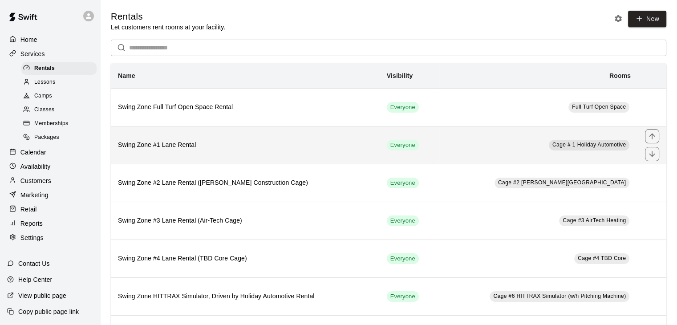
scroll to position [1, 0]
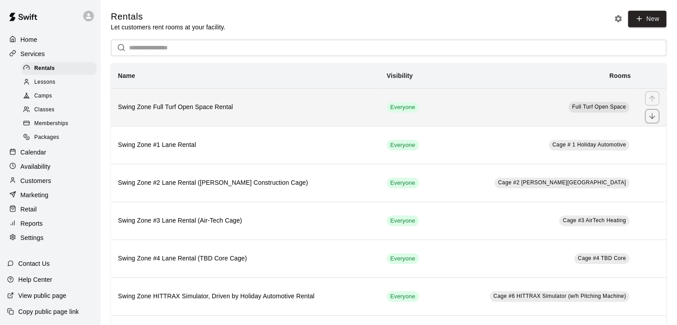
click at [281, 112] on h6 "Swing Zone Full Turf Open Space Rental" at bounding box center [245, 107] width 254 height 10
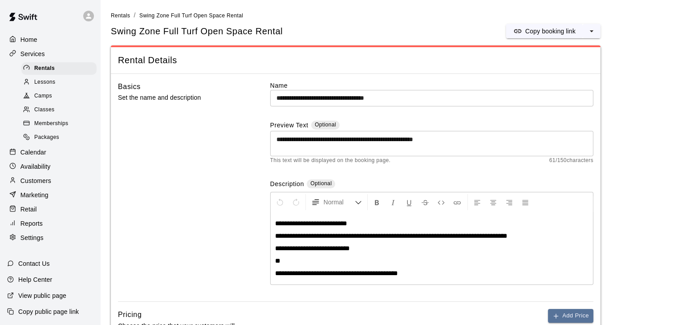
click at [44, 127] on span "Memberships" at bounding box center [51, 123] width 34 height 9
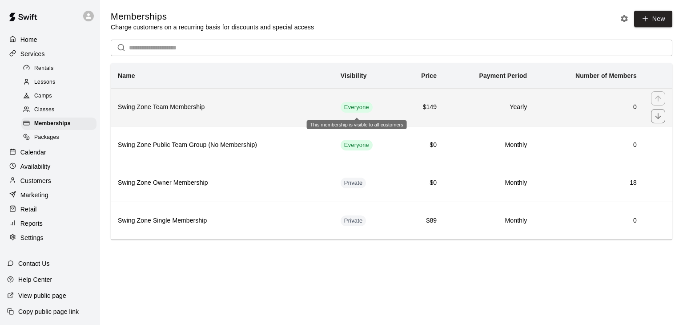
click at [348, 108] on span "Everyone" at bounding box center [357, 107] width 32 height 8
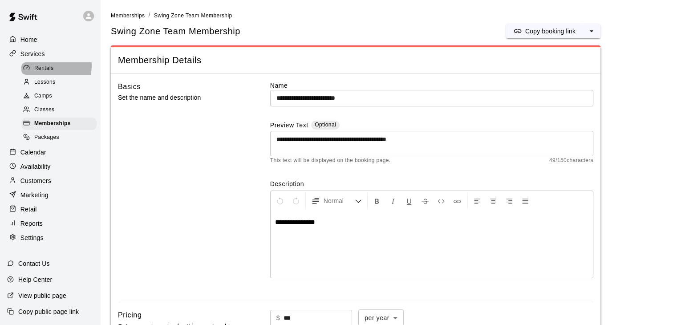
click at [52, 66] on span "Rentals" at bounding box center [44, 68] width 20 height 9
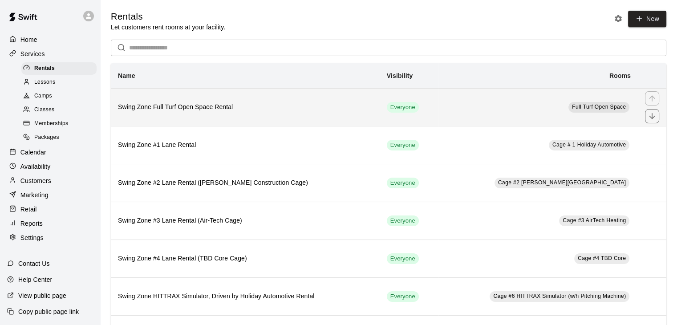
drag, startPoint x: 408, startPoint y: 111, endPoint x: 288, endPoint y: 110, distance: 120.1
click at [288, 110] on tr "Swing Zone Full Turf Open Space Rental Everyone Full Turf Open Space" at bounding box center [388, 107] width 555 height 38
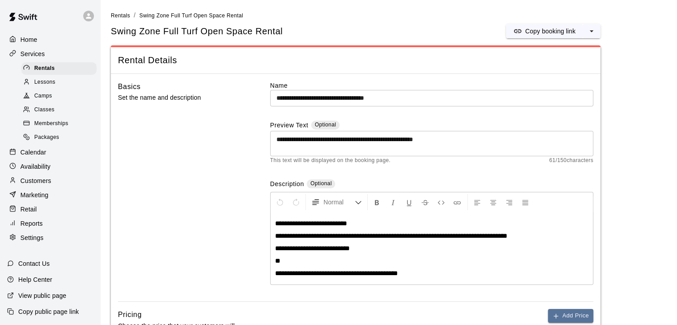
click at [33, 40] on p "Home" at bounding box center [28, 39] width 17 height 9
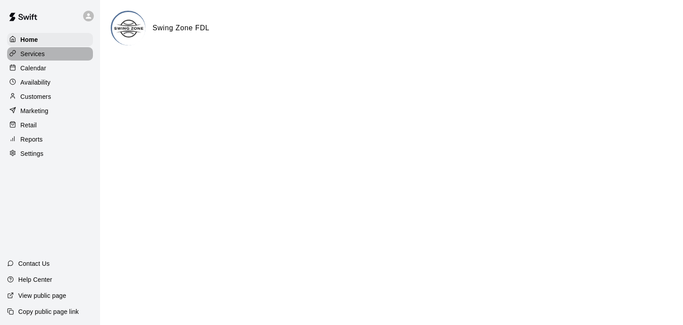
click at [29, 55] on p "Services" at bounding box center [32, 53] width 24 height 9
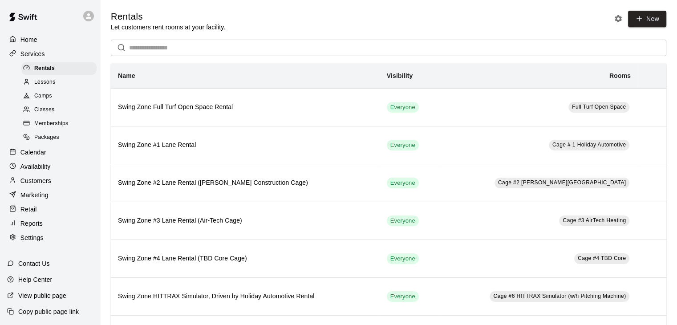
click at [52, 87] on span "Lessons" at bounding box center [44, 82] width 21 height 9
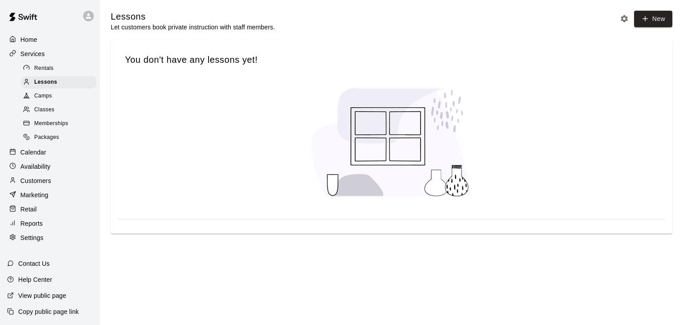
click at [48, 101] on span "Camps" at bounding box center [43, 96] width 18 height 9
click at [50, 114] on span "Classes" at bounding box center [44, 109] width 20 height 9
click at [51, 128] on span "Memberships" at bounding box center [51, 123] width 34 height 9
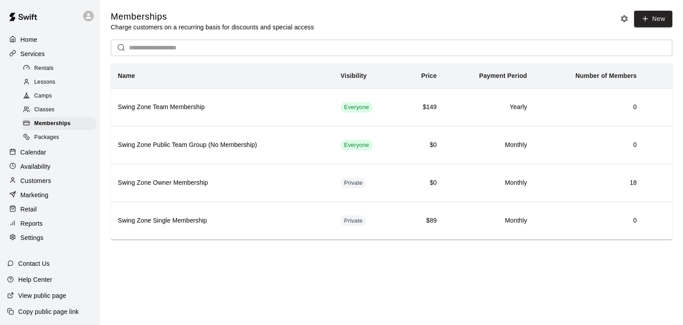
click at [52, 139] on span "Packages" at bounding box center [46, 137] width 25 height 9
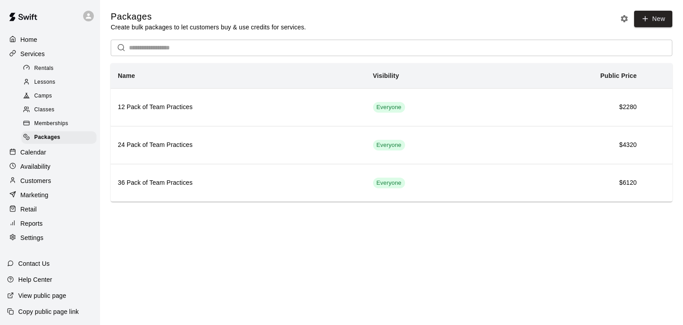
click at [53, 128] on span "Memberships" at bounding box center [51, 123] width 34 height 9
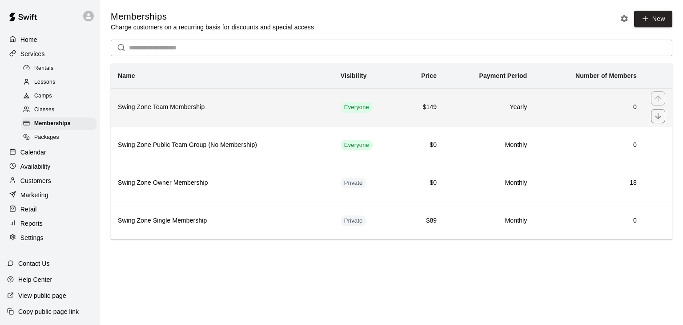
click at [199, 107] on h6 "Swing Zone Team Membership" at bounding box center [222, 107] width 209 height 10
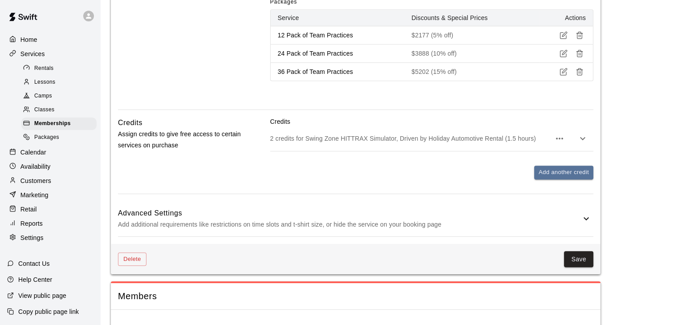
scroll to position [477, 0]
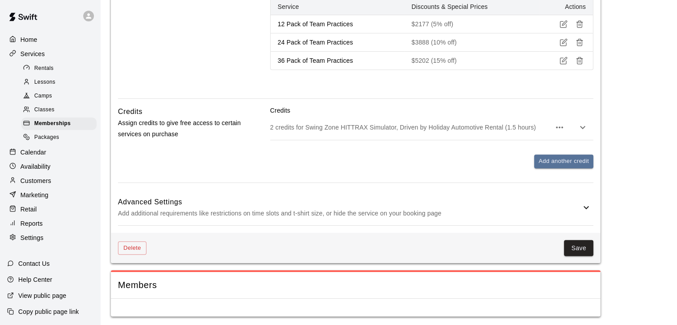
click at [418, 210] on p "Add additional requirements like restrictions on time slots and t-shirt size, o…" at bounding box center [349, 213] width 463 height 11
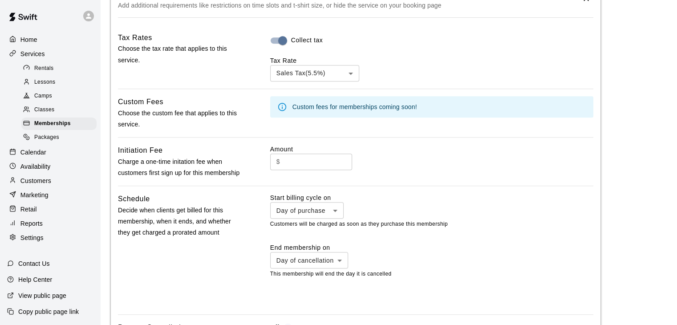
scroll to position [699, 0]
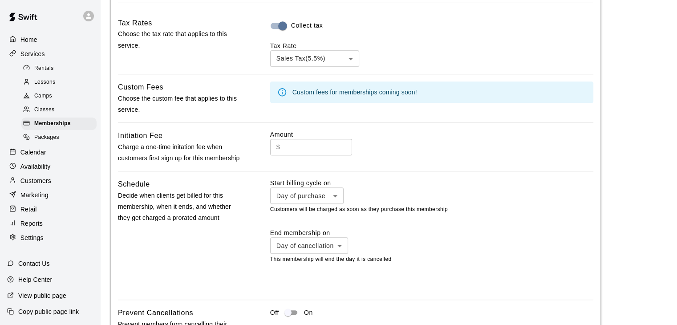
click at [294, 147] on input "text" at bounding box center [317, 147] width 69 height 16
click at [400, 143] on div "$ ​" at bounding box center [431, 147] width 323 height 16
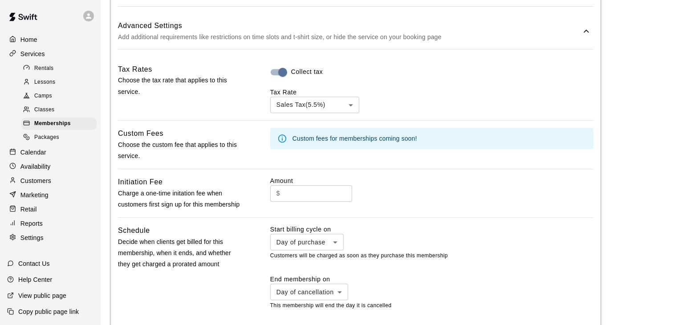
scroll to position [667, 0]
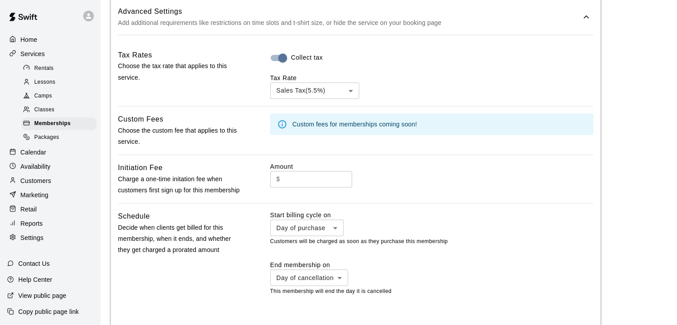
click at [336, 180] on input "text" at bounding box center [317, 179] width 69 height 16
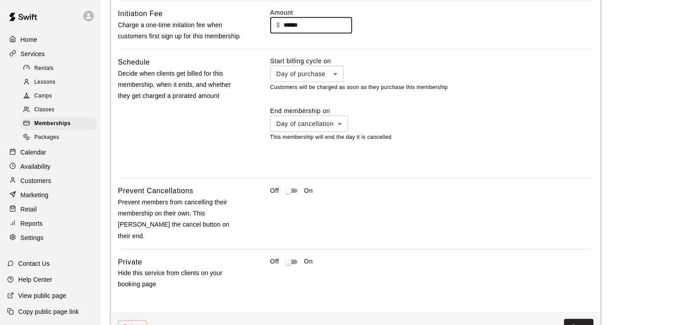
scroll to position [845, 0]
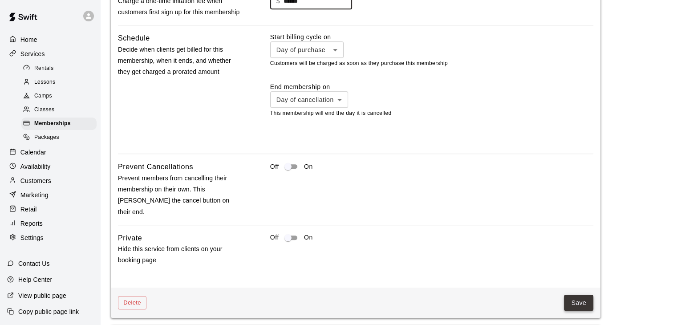
type input "******"
click at [571, 295] on button "Save" at bounding box center [578, 303] width 29 height 16
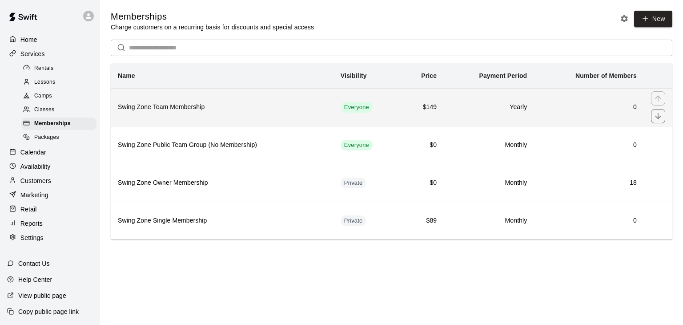
click at [220, 110] on h6 "Swing Zone Team Membership" at bounding box center [222, 107] width 209 height 10
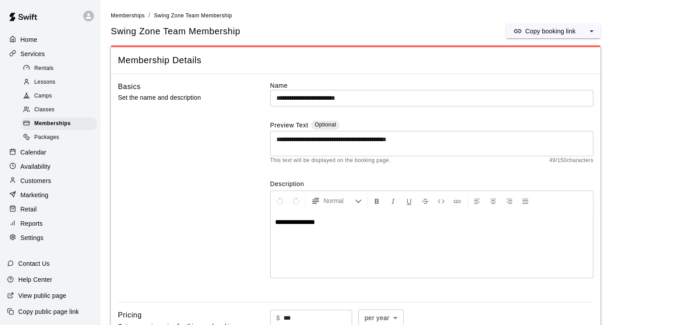
click at [42, 157] on p "Calendar" at bounding box center [33, 152] width 26 height 9
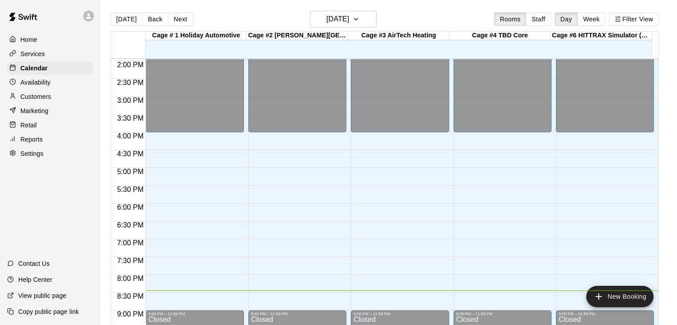
scroll to position [551, 0]
